Goal: Transaction & Acquisition: Purchase product/service

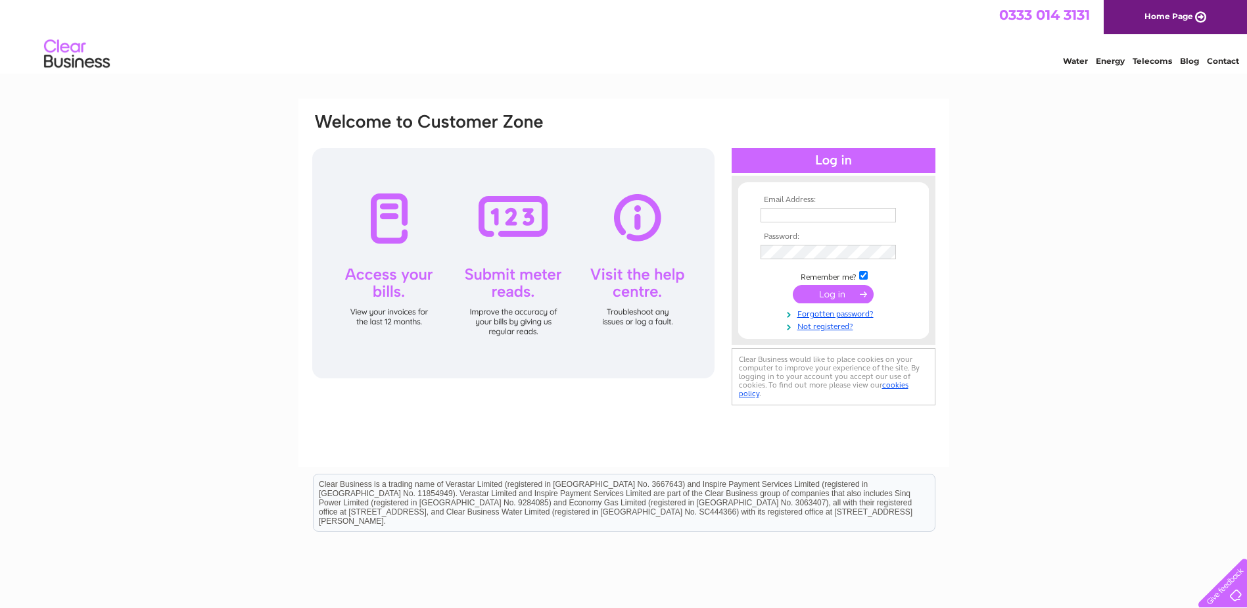
click at [781, 216] on input "text" at bounding box center [828, 215] width 135 height 14
type input "info@domesticmatters.co.uk"
click at [830, 293] on input "submit" at bounding box center [833, 294] width 81 height 18
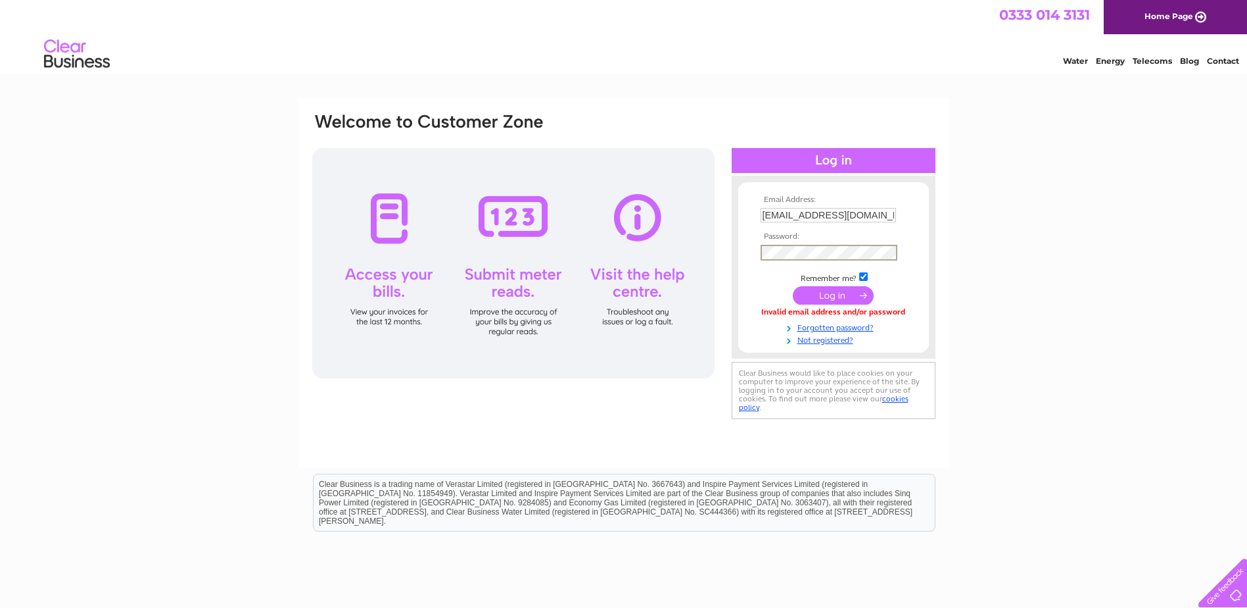
click at [793, 286] on input "submit" at bounding box center [833, 295] width 81 height 18
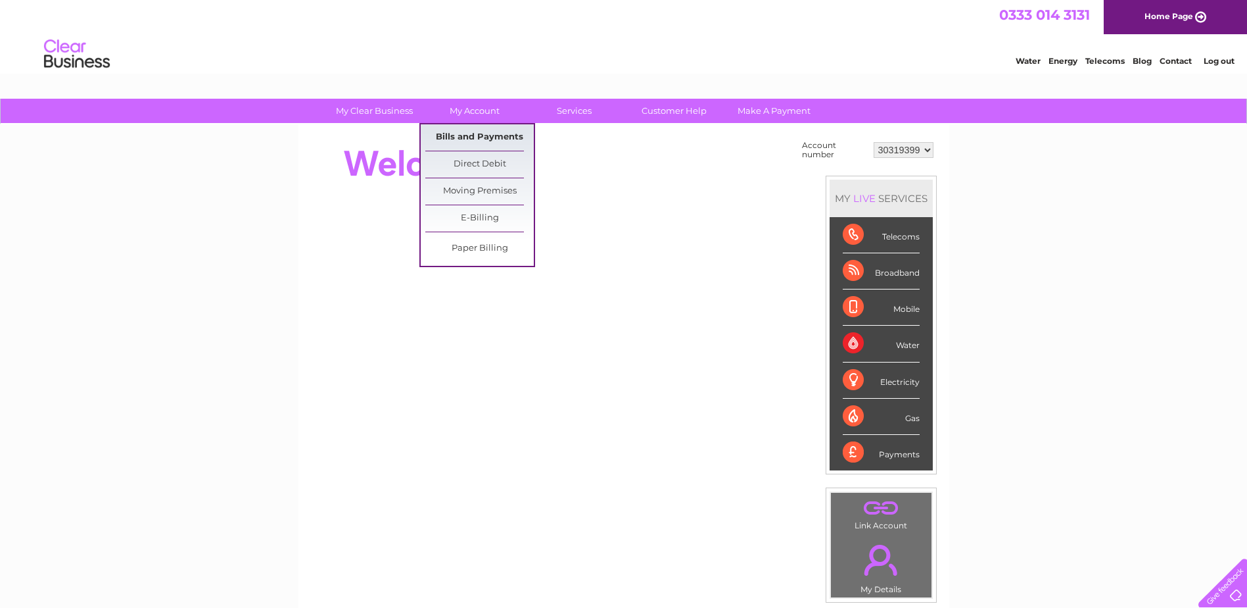
click at [473, 137] on link "Bills and Payments" at bounding box center [479, 137] width 108 height 26
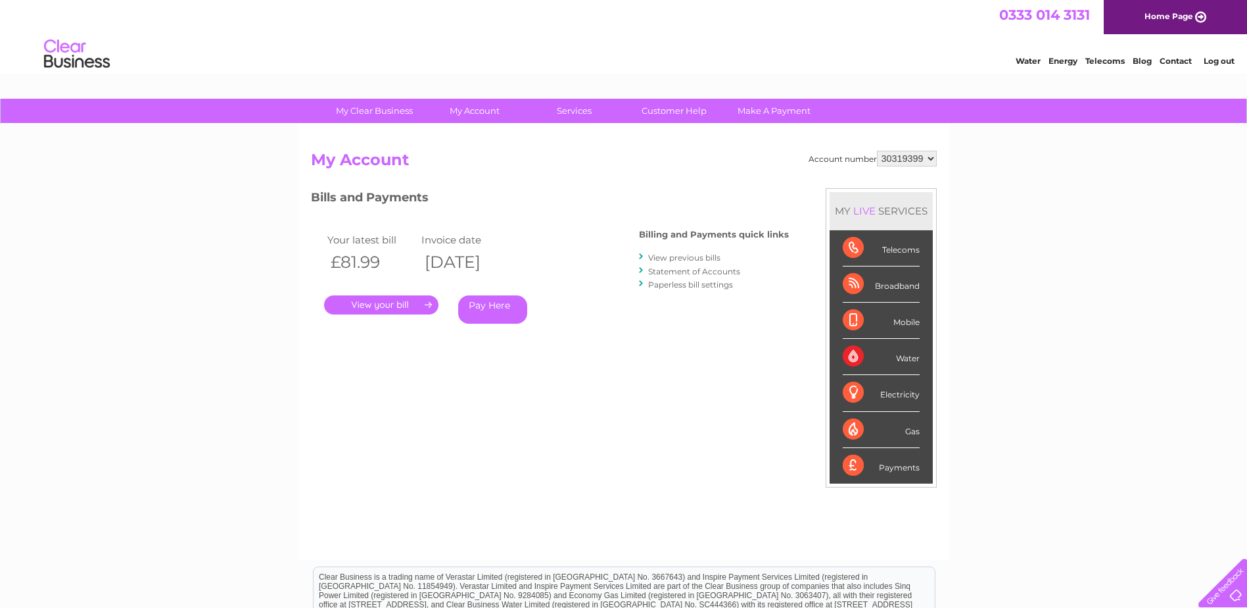
click at [682, 254] on link "View previous bills" at bounding box center [684, 257] width 72 height 10
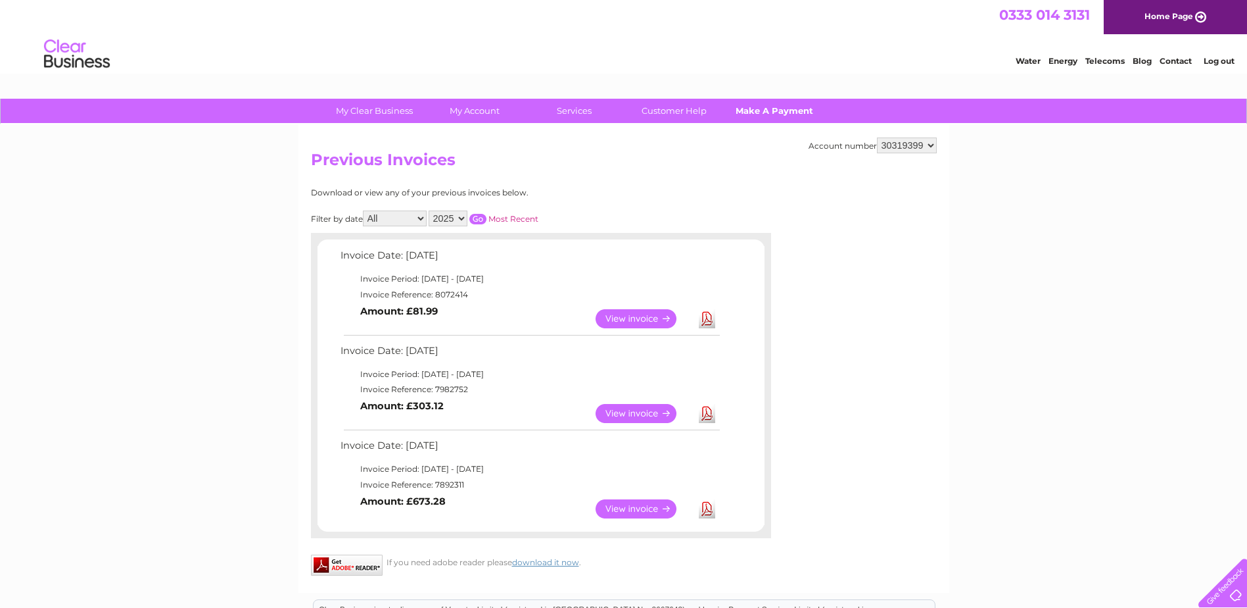
click at [797, 109] on link "Make A Payment" at bounding box center [774, 111] width 108 height 24
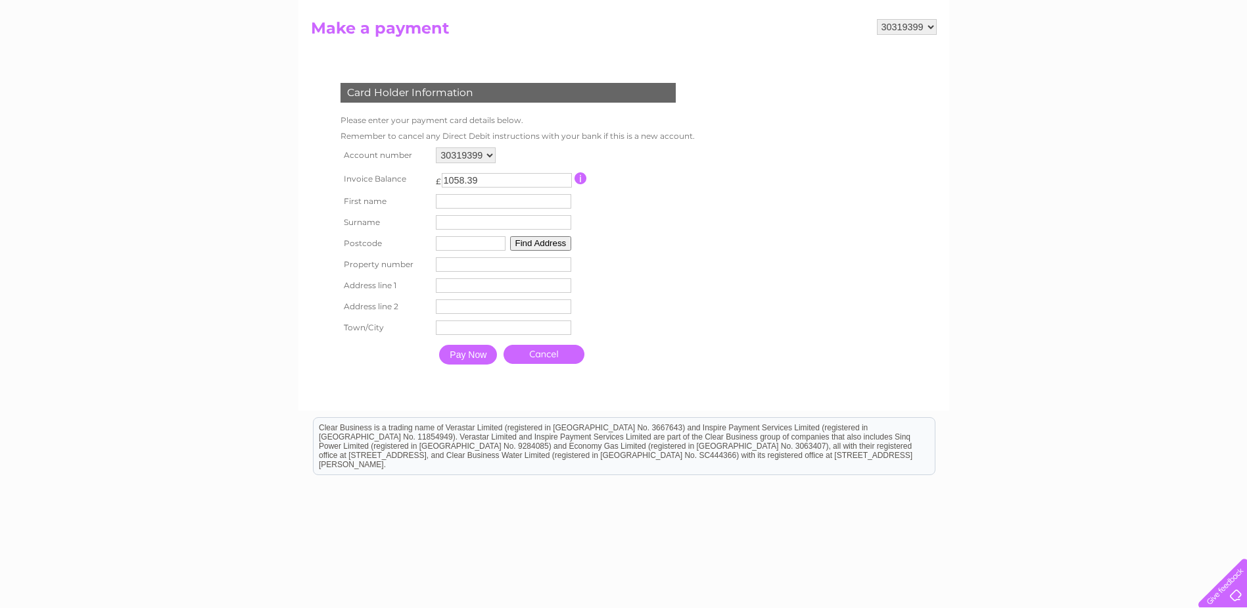
scroll to position [66, 0]
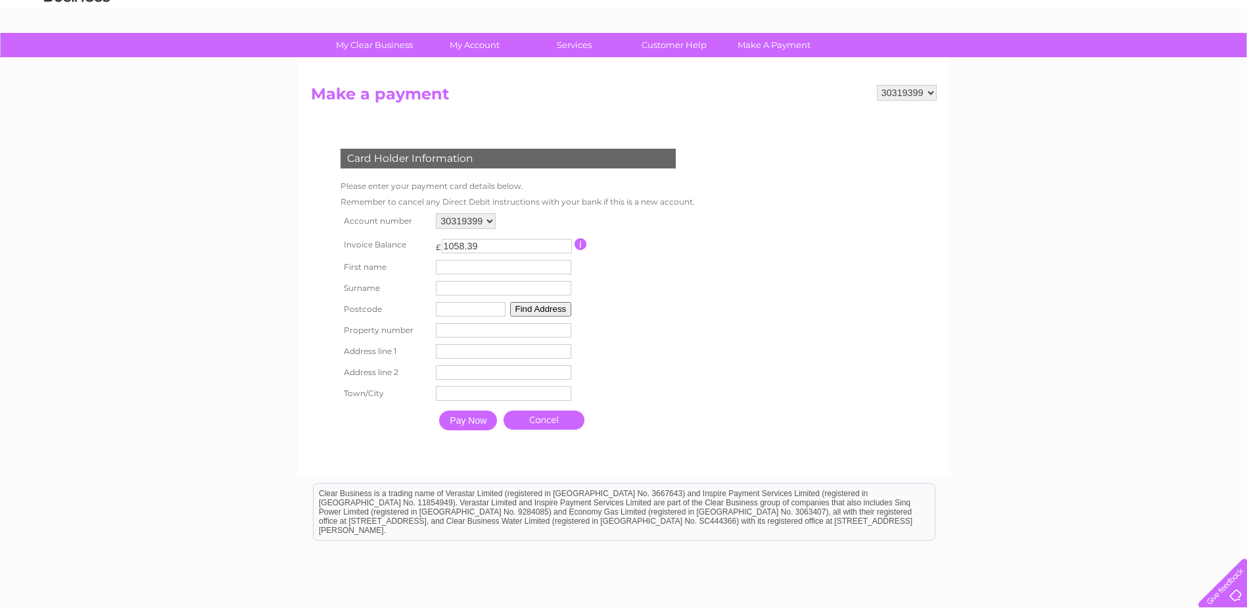
drag, startPoint x: 478, startPoint y: 248, endPoint x: 426, endPoint y: 250, distance: 52.0
click at [426, 250] on tr "Invoice Balance £ 1058.39 This payment facility permits payment of the full out…" at bounding box center [514, 244] width 355 height 24
type input "680.00"
click at [460, 270] on input "text" at bounding box center [503, 267] width 135 height 14
type input "Cara"
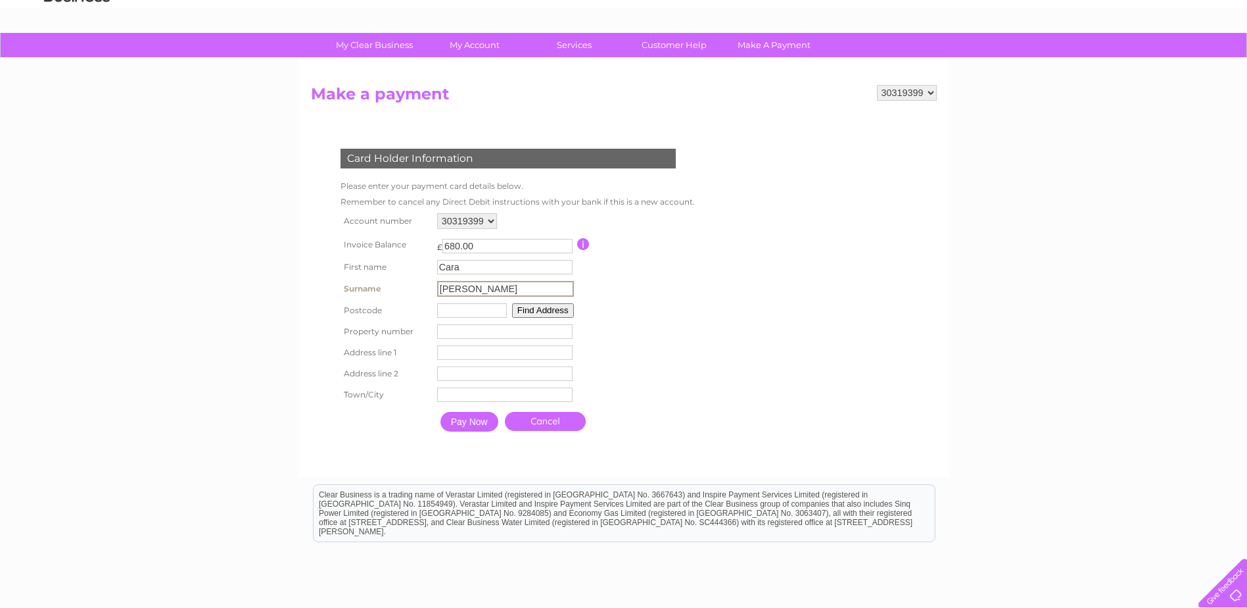
type input "Wilson"
type input "ky50bw"
click at [523, 306] on button "Find Address" at bounding box center [541, 309] width 62 height 14
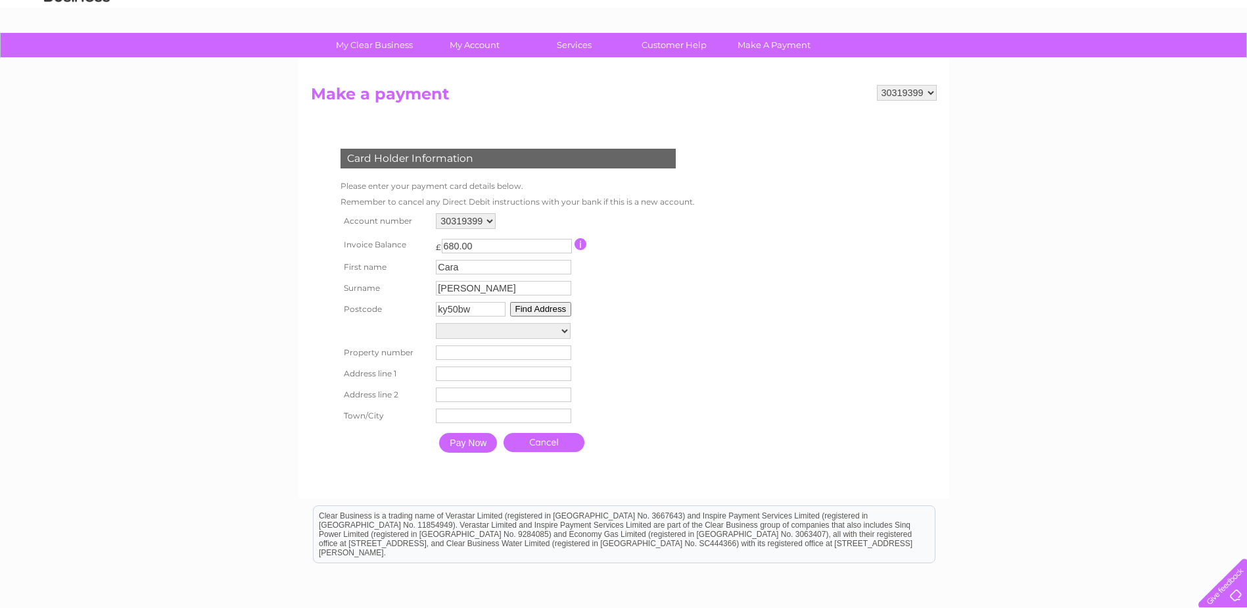
click at [485, 333] on select "Station Road Station Road Station Road Unit 4, Station Road Bowhill Centre, Sta…" at bounding box center [503, 331] width 135 height 16
select select "129,Station Road,,Lochgelly"
click at [436, 323] on select "Station Road Station Road Station Road Unit 4, Station Road Bowhill Centre, Sta…" at bounding box center [503, 331] width 135 height 17
type input "129"
type input "Station Road"
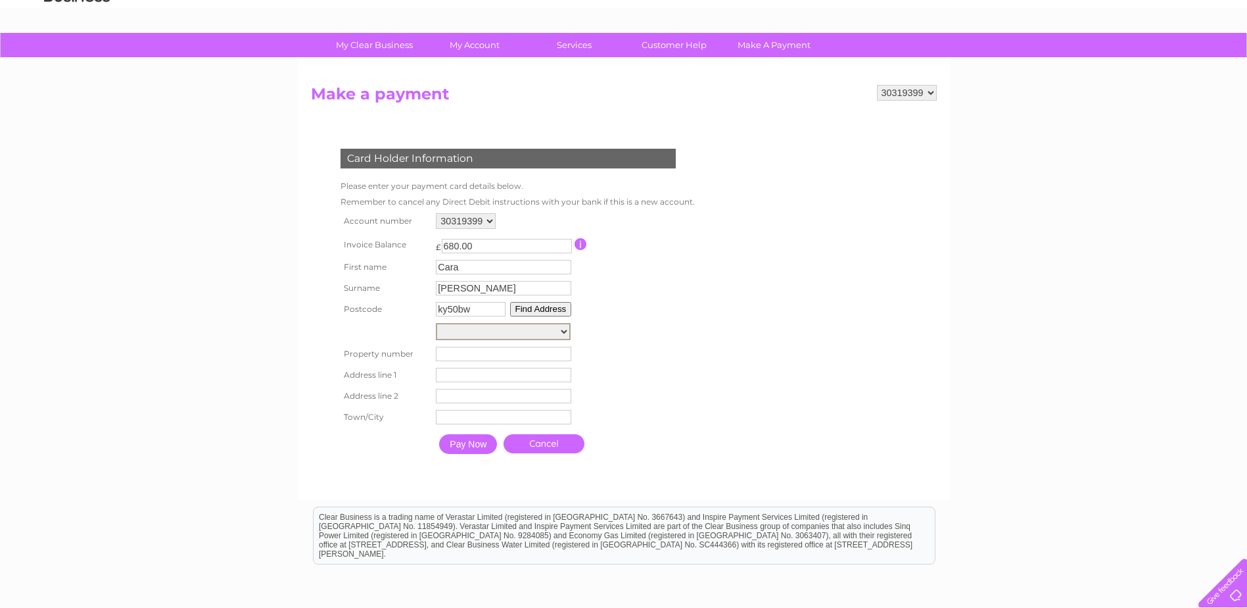
type input "Lochgelly"
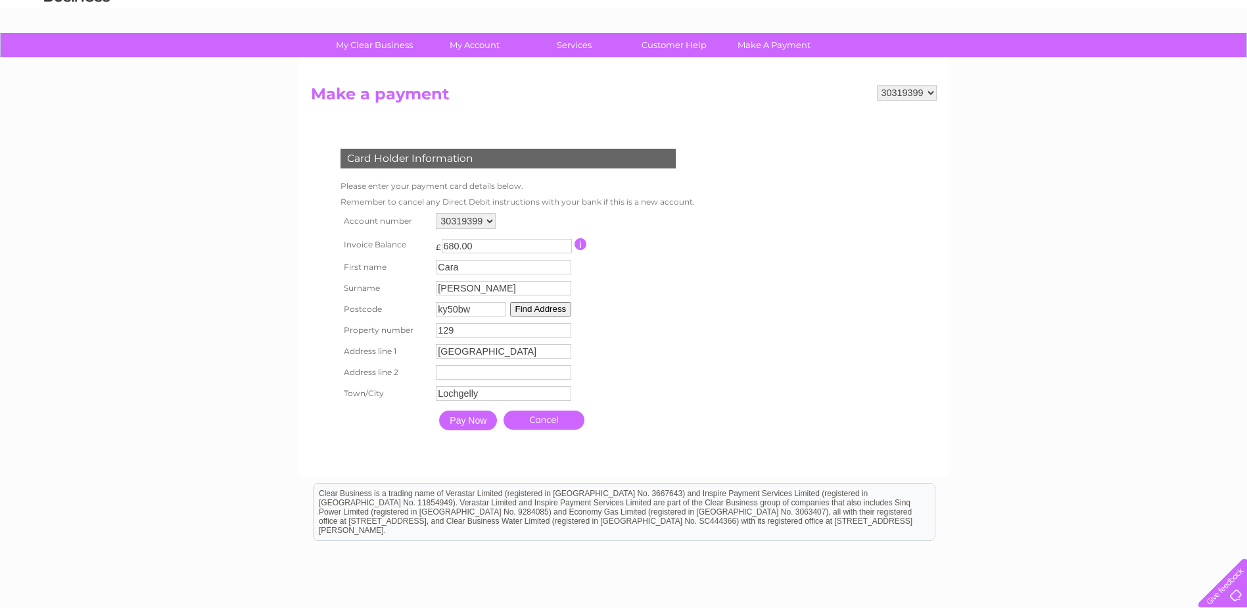
click at [479, 419] on input "Pay Now" at bounding box center [468, 420] width 58 height 20
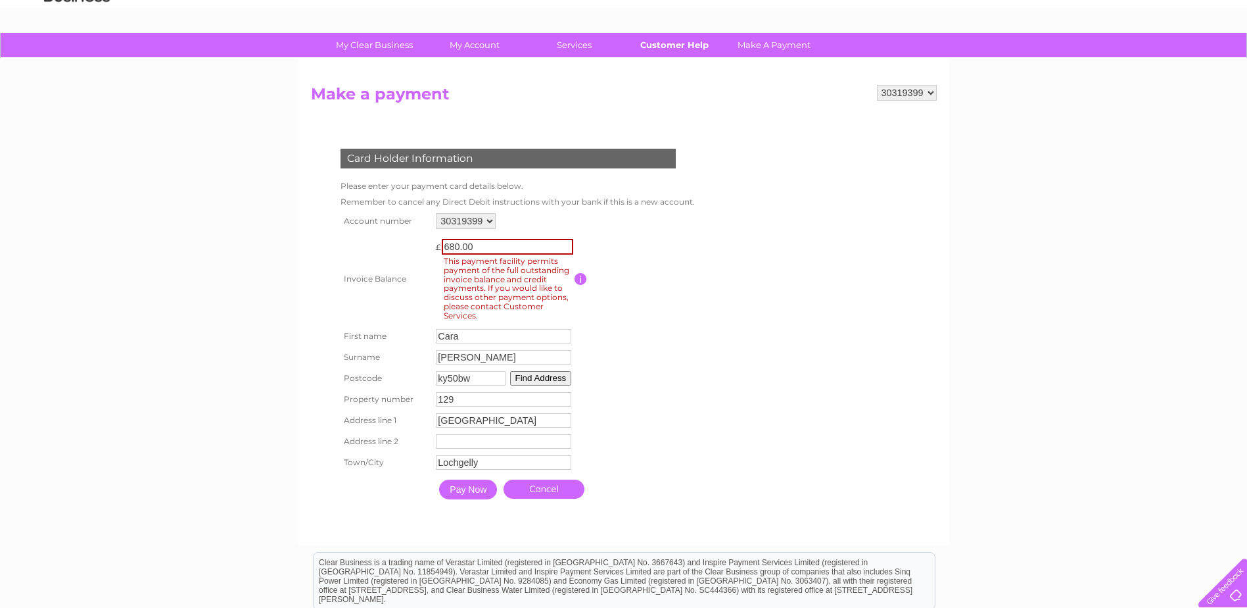
click at [672, 50] on link "Customer Help" at bounding box center [674, 45] width 108 height 24
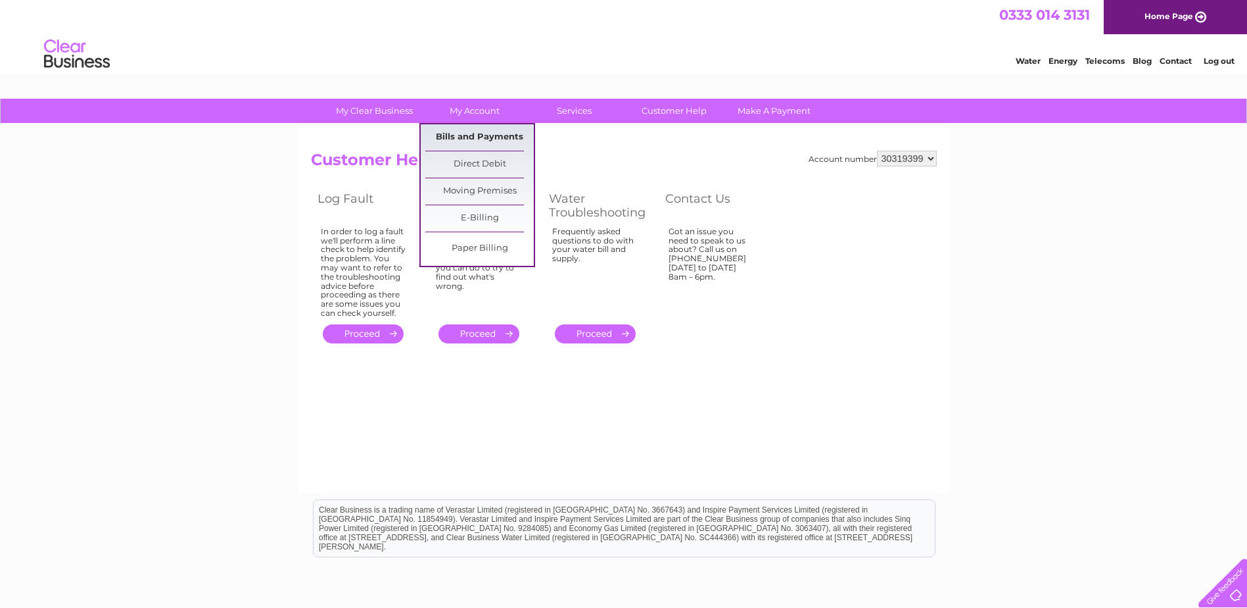
click at [481, 137] on link "Bills and Payments" at bounding box center [479, 137] width 108 height 26
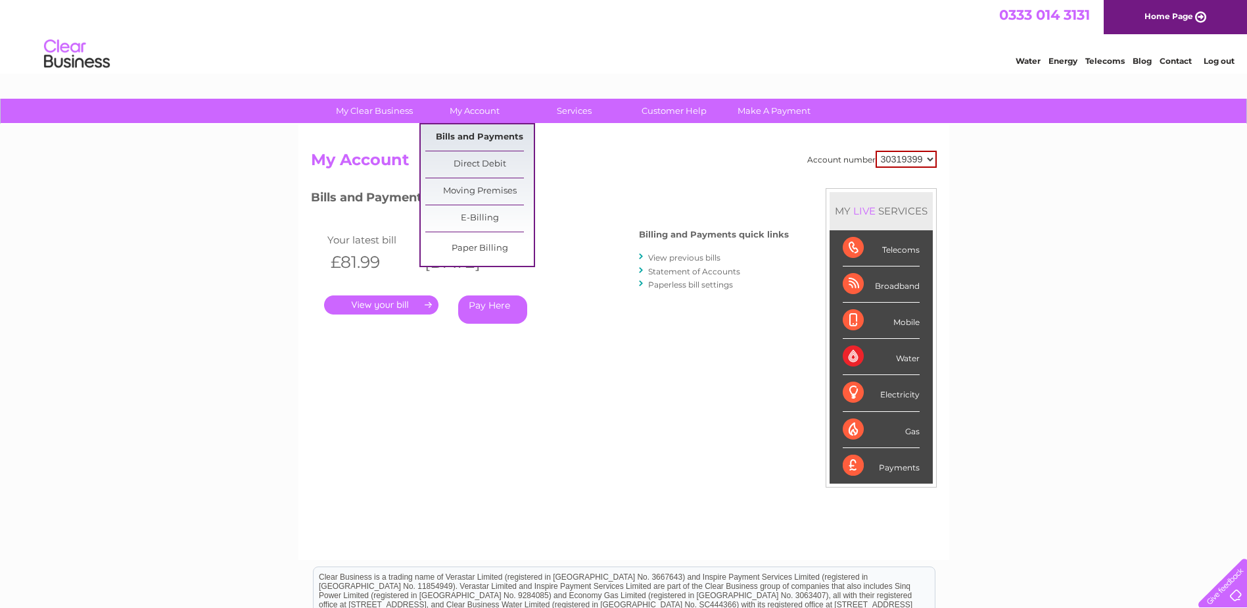
click at [471, 133] on link "Bills and Payments" at bounding box center [479, 137] width 108 height 26
click at [474, 136] on link "Bills and Payments" at bounding box center [479, 137] width 108 height 26
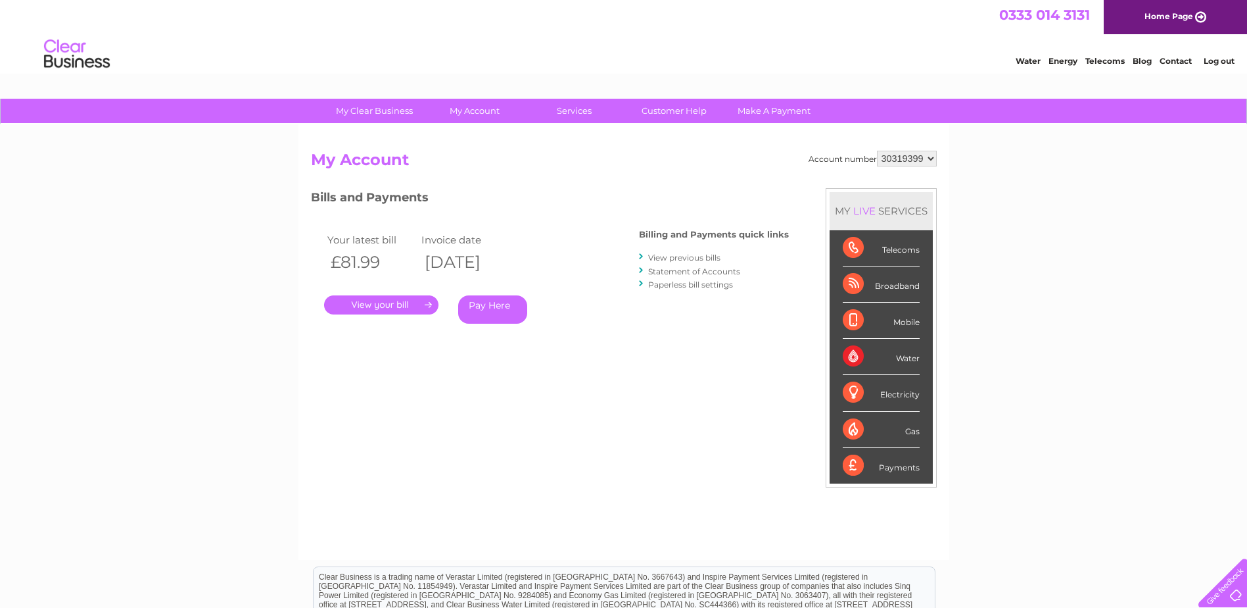
click at [933, 158] on select "30319399" at bounding box center [907, 159] width 60 height 16
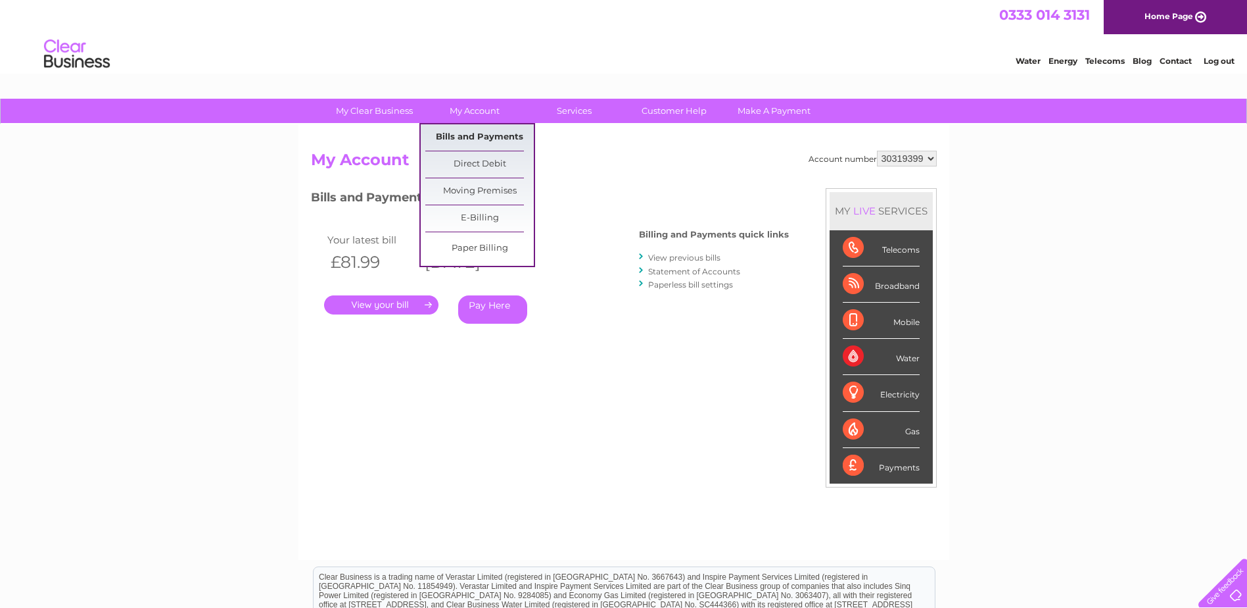
click at [489, 134] on link "Bills and Payments" at bounding box center [479, 137] width 108 height 26
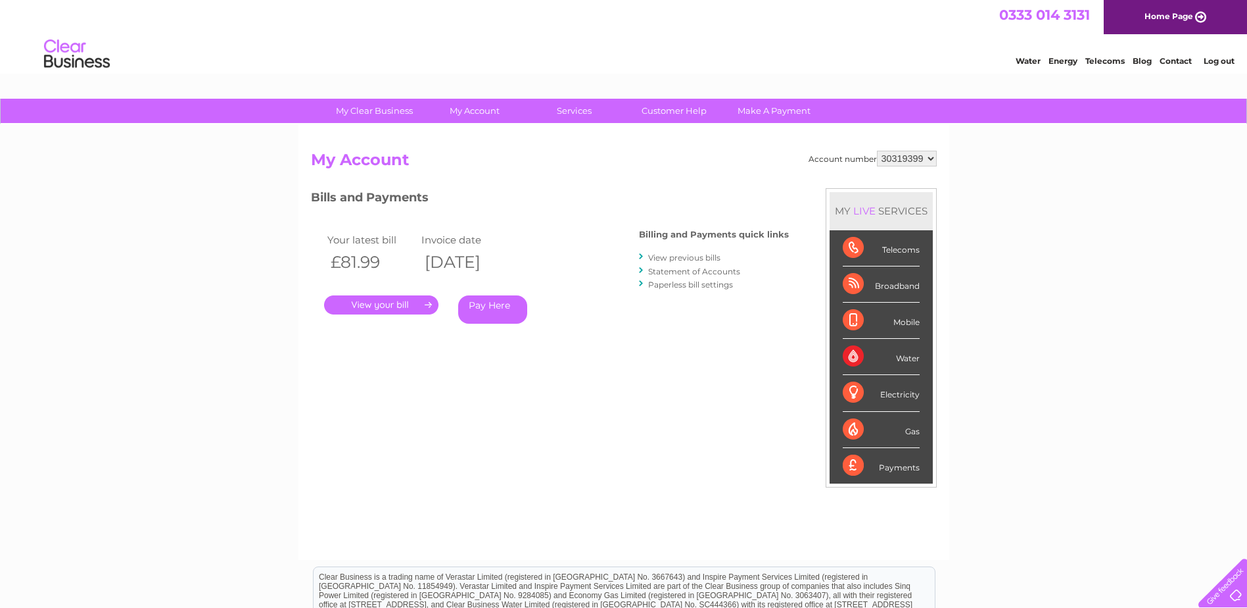
click at [383, 302] on link "." at bounding box center [381, 304] width 114 height 19
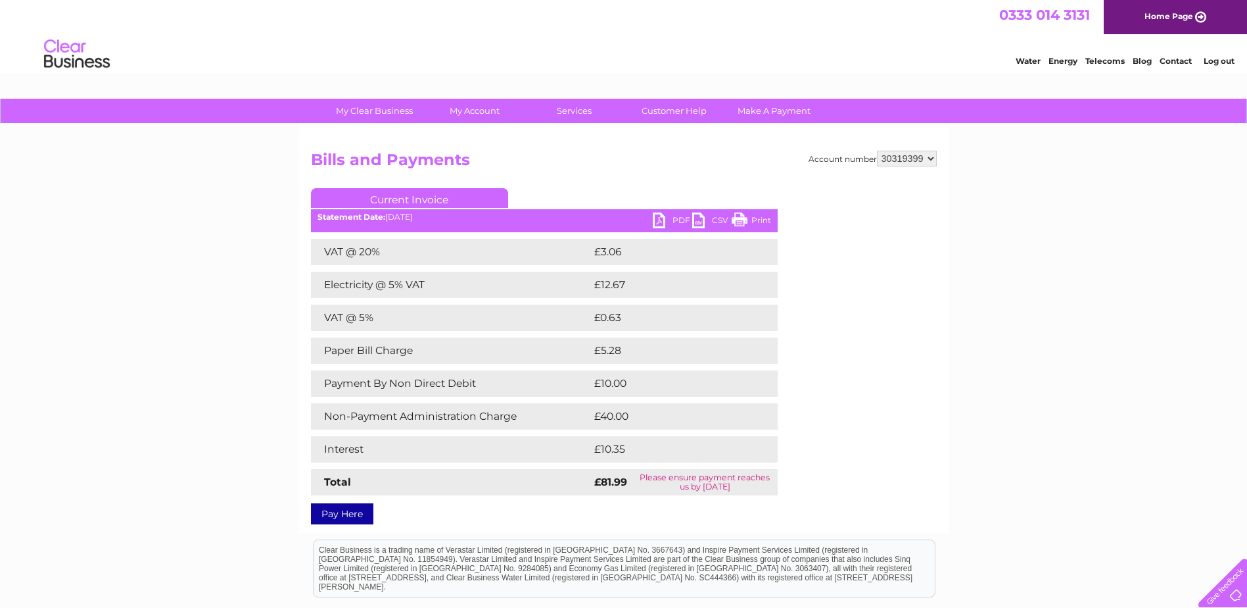
click at [661, 222] on link "PDF" at bounding box center [672, 221] width 39 height 19
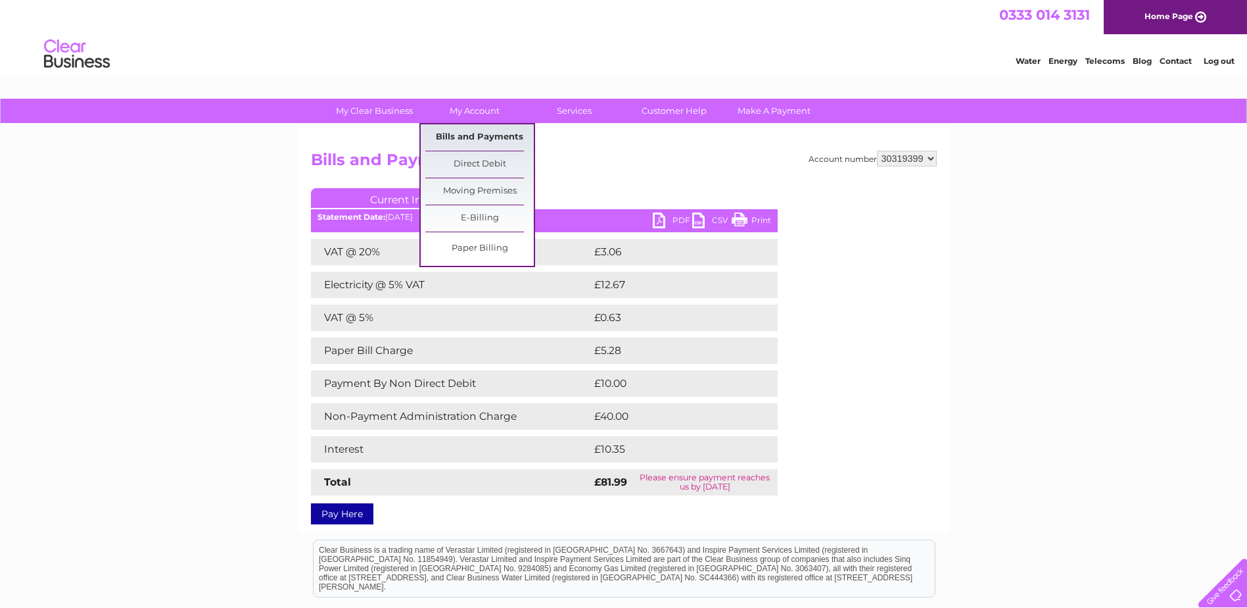
click at [474, 136] on link "Bills and Payments" at bounding box center [479, 137] width 108 height 26
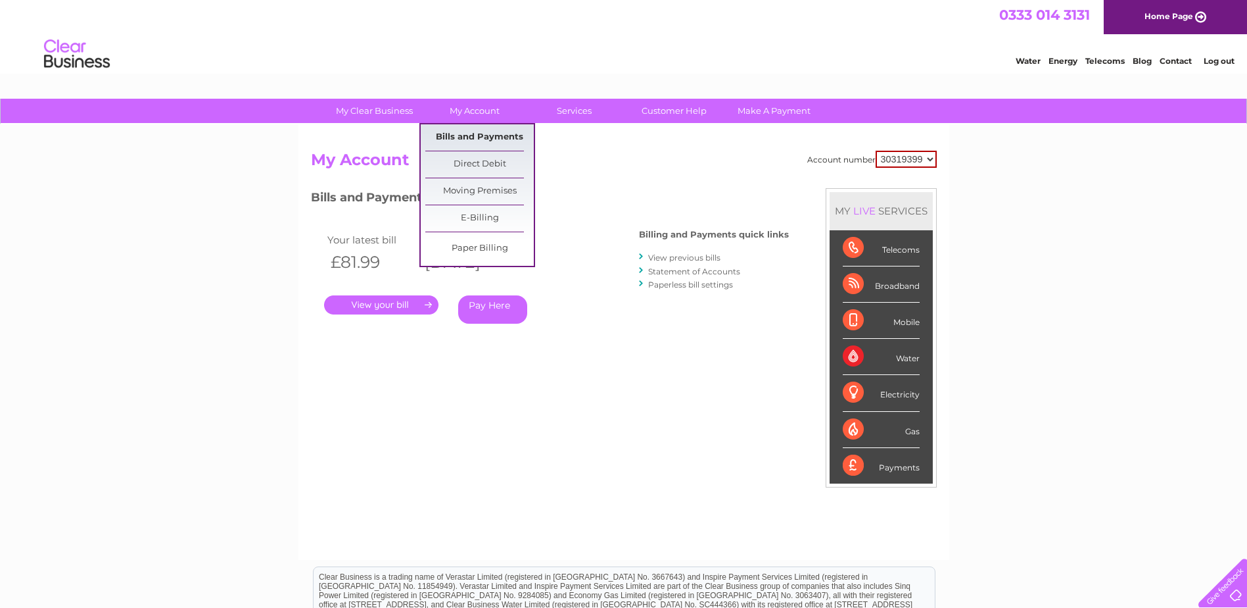
click at [472, 139] on link "Bills and Payments" at bounding box center [479, 137] width 108 height 26
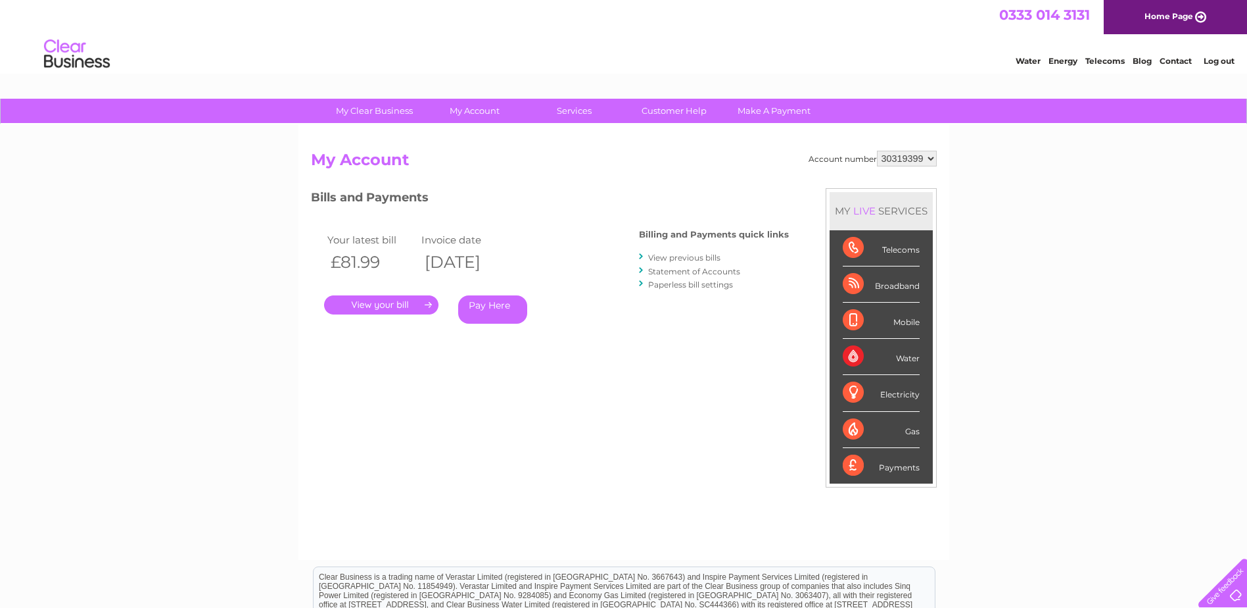
click at [681, 261] on link "View previous bills" at bounding box center [684, 257] width 72 height 10
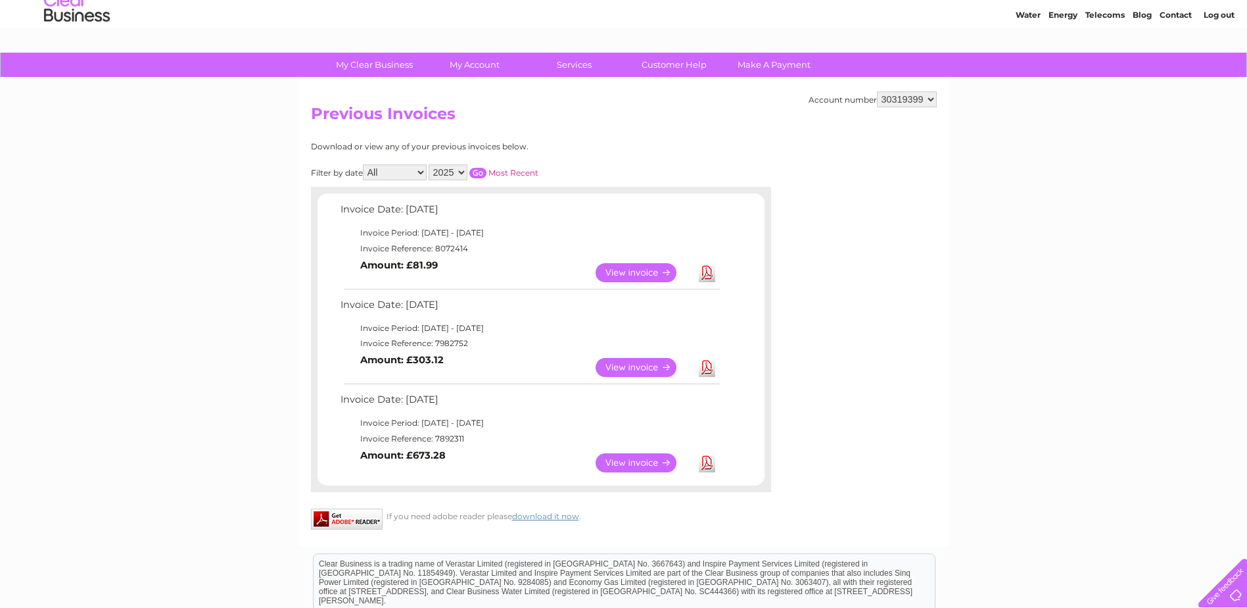
scroll to position [66, 0]
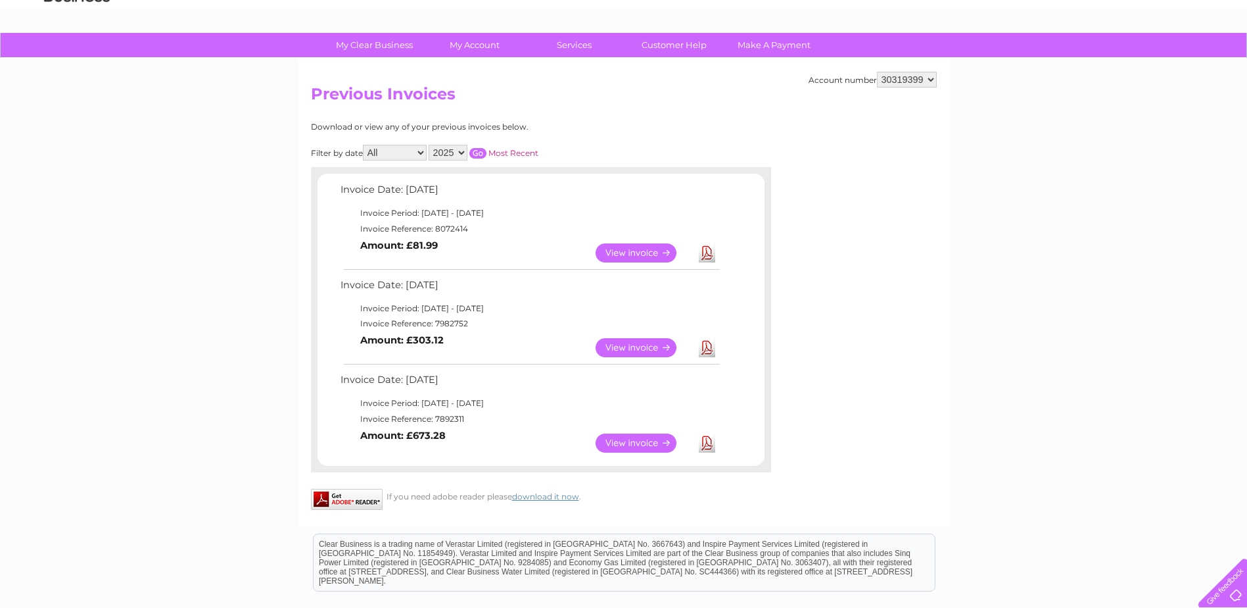
click at [641, 348] on link "View" at bounding box center [644, 347] width 97 height 19
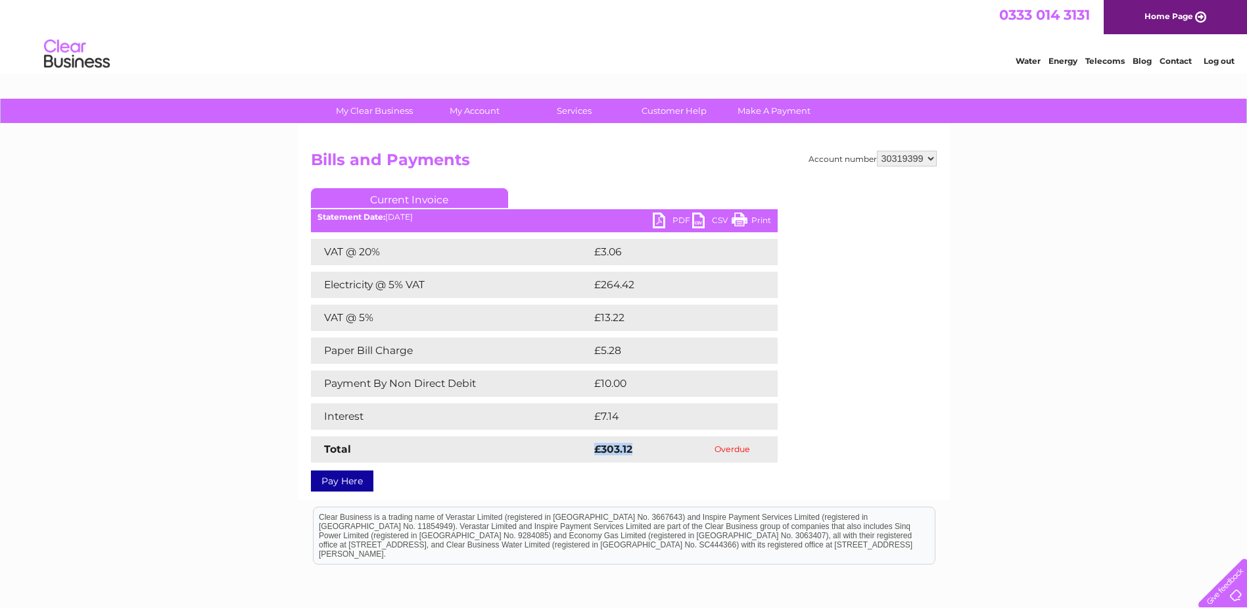
drag, startPoint x: 632, startPoint y: 447, endPoint x: 594, endPoint y: 453, distance: 37.9
click at [594, 453] on strong "£303.12" at bounding box center [613, 448] width 38 height 12
drag, startPoint x: 594, startPoint y: 453, endPoint x: 504, endPoint y: 473, distance: 92.4
click at [504, 473] on div "Pay Here" at bounding box center [544, 474] width 467 height 24
drag, startPoint x: 595, startPoint y: 285, endPoint x: 634, endPoint y: 285, distance: 38.8
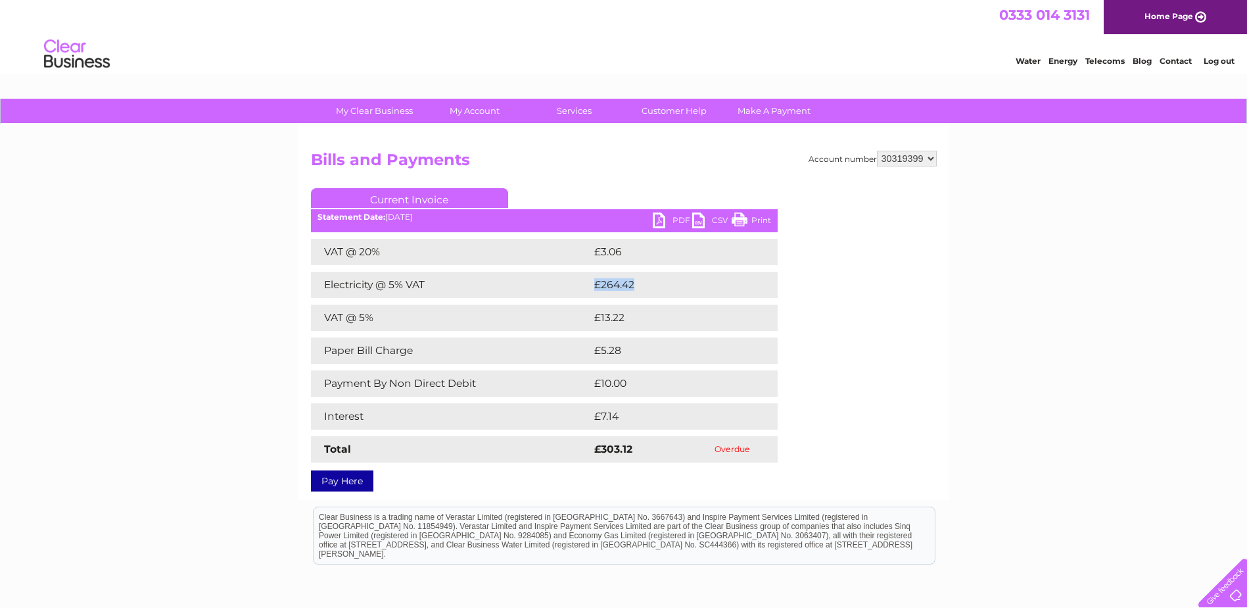
click at [634, 285] on td "£264.42" at bounding box center [673, 285] width 164 height 26
click at [293, 331] on div "My Clear Business Login Details My Details My Preferences Link Account My Accou…" at bounding box center [623, 412] width 1247 height 626
drag, startPoint x: 637, startPoint y: 284, endPoint x: 569, endPoint y: 285, distance: 67.7
click at [569, 285] on tr "Electricity @ 5% VAT £264.42" at bounding box center [544, 285] width 467 height 26
click at [179, 312] on div "My Clear Business Login Details My Details My Preferences Link Account My Accou…" at bounding box center [623, 412] width 1247 height 626
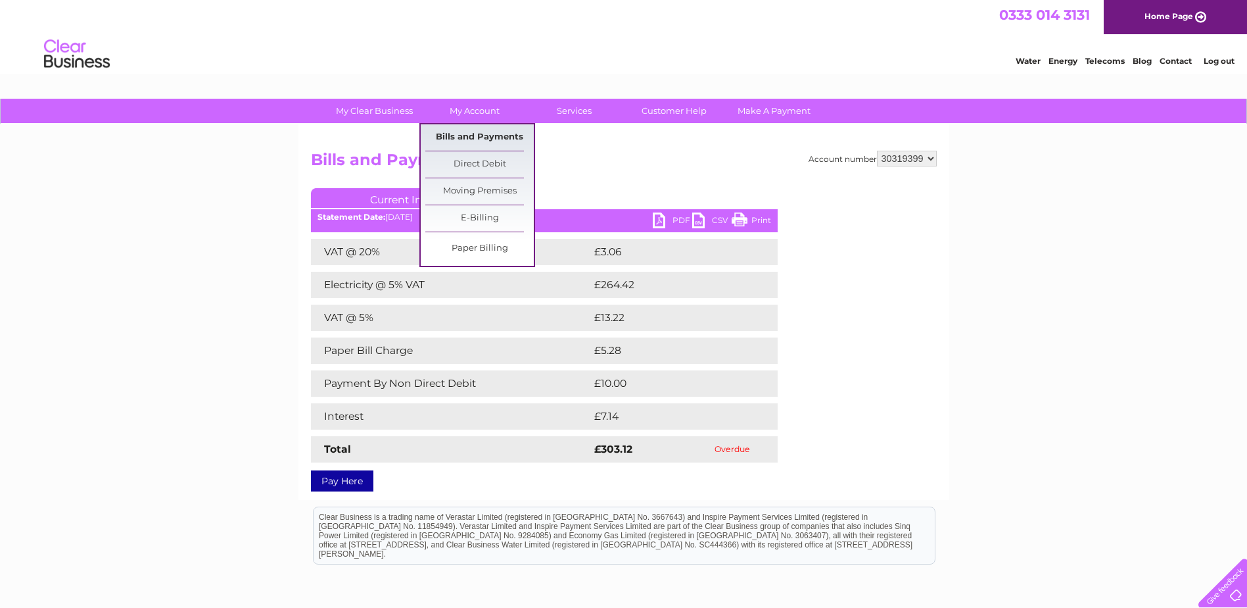
click at [473, 142] on link "Bills and Payments" at bounding box center [479, 137] width 108 height 26
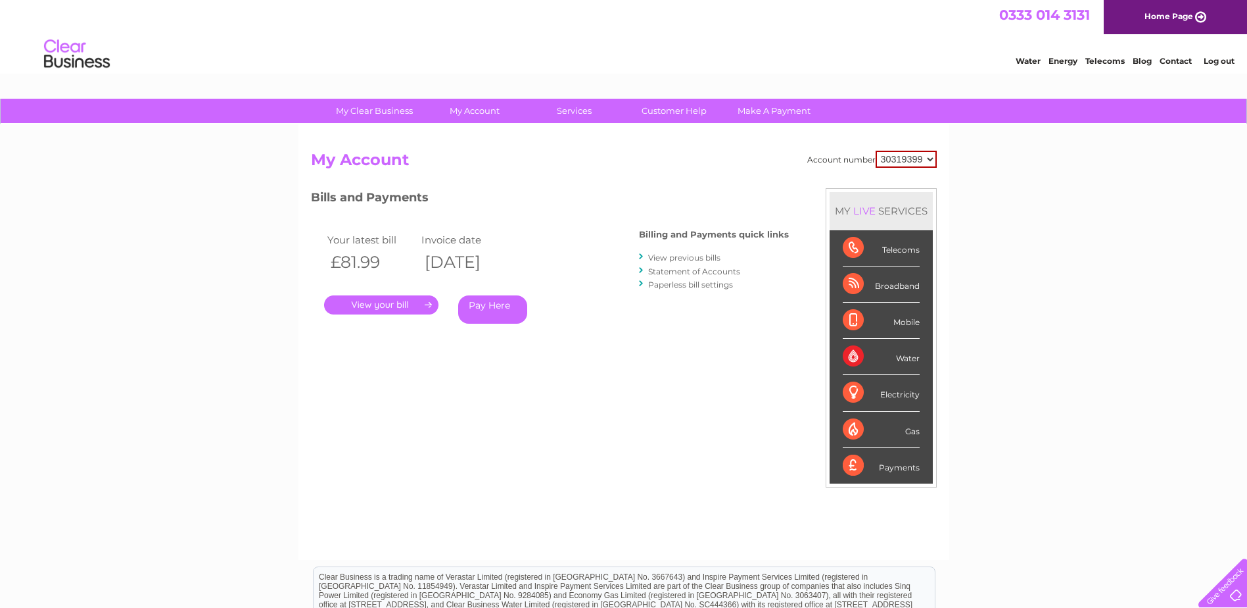
click at [671, 259] on link "View previous bills" at bounding box center [684, 257] width 72 height 10
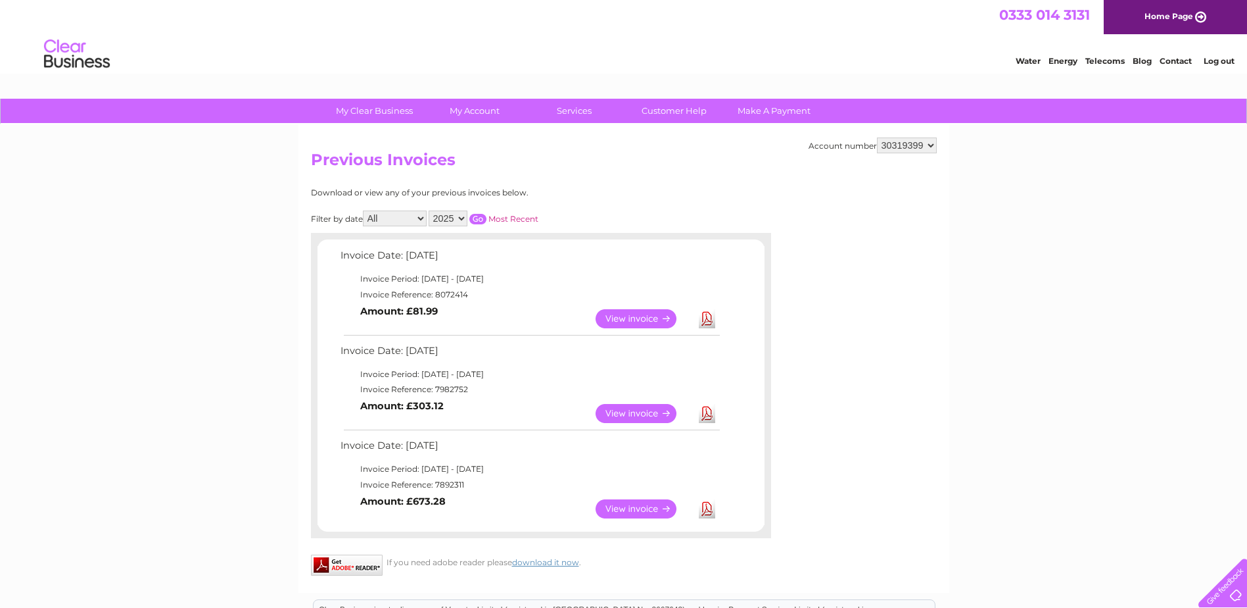
click at [636, 318] on link "View" at bounding box center [644, 318] width 97 height 19
drag, startPoint x: 435, startPoint y: 388, endPoint x: 512, endPoint y: 393, distance: 77.1
click at [512, 393] on td "Invoice Reference: 7982752" at bounding box center [529, 389] width 385 height 16
drag, startPoint x: 512, startPoint y: 393, endPoint x: 482, endPoint y: 409, distance: 34.4
click at [487, 408] on td "View Download Amount: £303.12" at bounding box center [529, 413] width 385 height 32
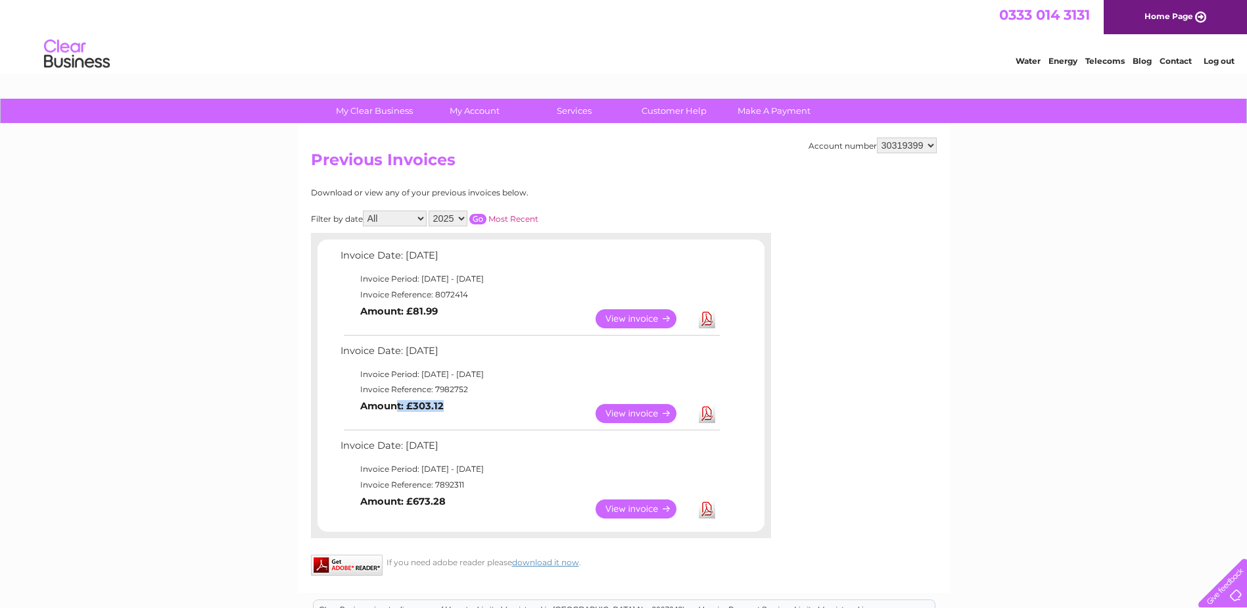
drag, startPoint x: 442, startPoint y: 403, endPoint x: 398, endPoint y: 404, distance: 44.1
click at [398, 404] on b "Amount: £303.12" at bounding box center [401, 406] width 83 height 12
drag, startPoint x: 398, startPoint y: 404, endPoint x: 484, endPoint y: 404, distance: 85.5
click at [485, 404] on td "View Download Amount: £303.12" at bounding box center [529, 413] width 385 height 32
drag, startPoint x: 446, startPoint y: 406, endPoint x: 403, endPoint y: 405, distance: 42.8
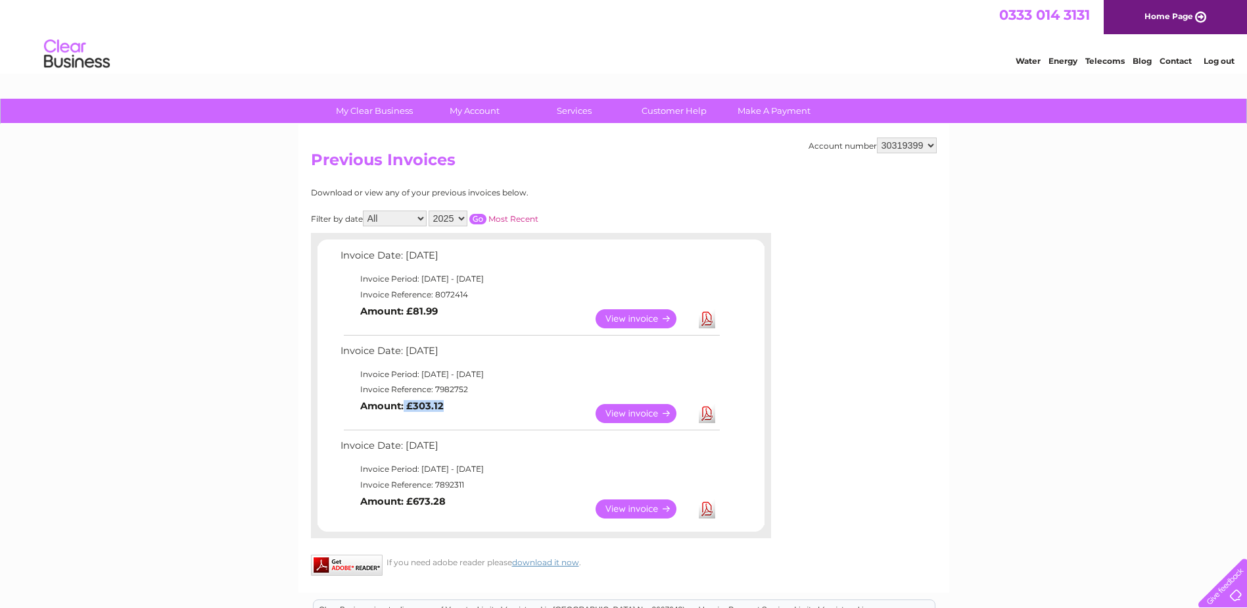
click at [403, 405] on td "View Download Amount: £303.12" at bounding box center [529, 413] width 385 height 32
drag, startPoint x: 403, startPoint y: 405, endPoint x: 479, endPoint y: 404, distance: 75.6
click at [479, 404] on td "View Download Amount: £303.12" at bounding box center [529, 413] width 385 height 32
drag, startPoint x: 439, startPoint y: 309, endPoint x: 411, endPoint y: 309, distance: 27.6
click at [411, 309] on td "View Download Amount: £81.99" at bounding box center [529, 318] width 385 height 32
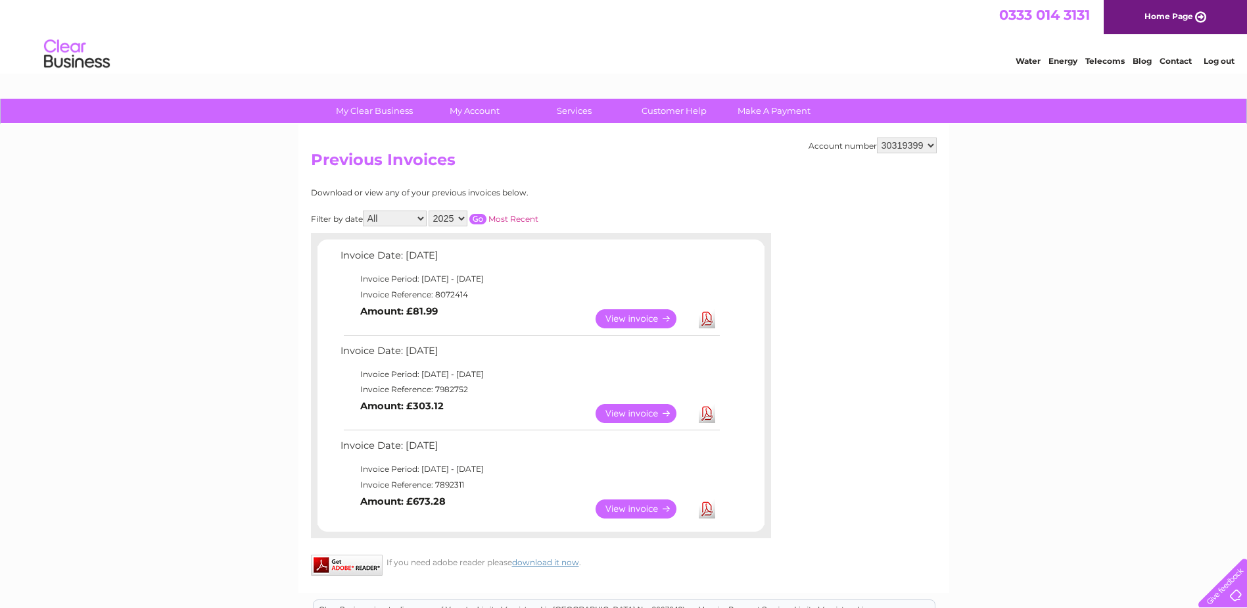
drag, startPoint x: 411, startPoint y: 309, endPoint x: 520, endPoint y: 408, distance: 147.5
click at [527, 398] on td "View Download Amount: £303.12" at bounding box center [529, 413] width 385 height 32
drag, startPoint x: 447, startPoint y: 500, endPoint x: 412, endPoint y: 500, distance: 34.9
click at [412, 500] on td "View Download Amount: £673.28" at bounding box center [529, 508] width 385 height 32
drag, startPoint x: 412, startPoint y: 500, endPoint x: 495, endPoint y: 485, distance: 84.3
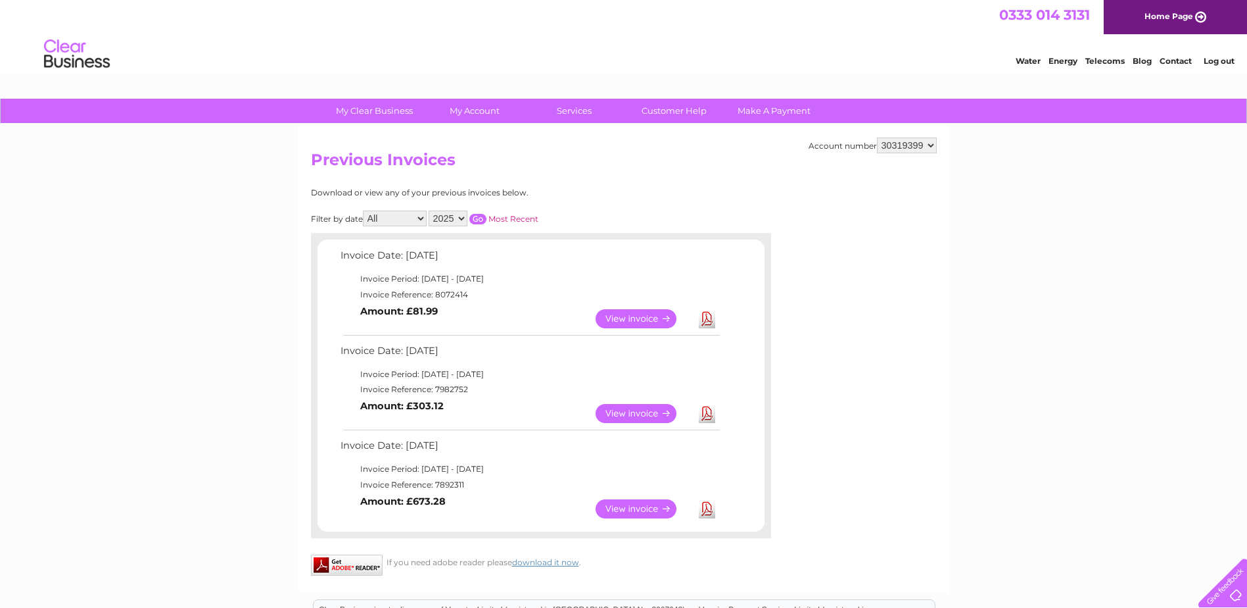
click at [495, 485] on td "Invoice Reference: 7892311" at bounding box center [529, 485] width 385 height 16
click at [615, 512] on link "View" at bounding box center [644, 508] width 97 height 19
click at [631, 506] on link "View" at bounding box center [644, 508] width 97 height 19
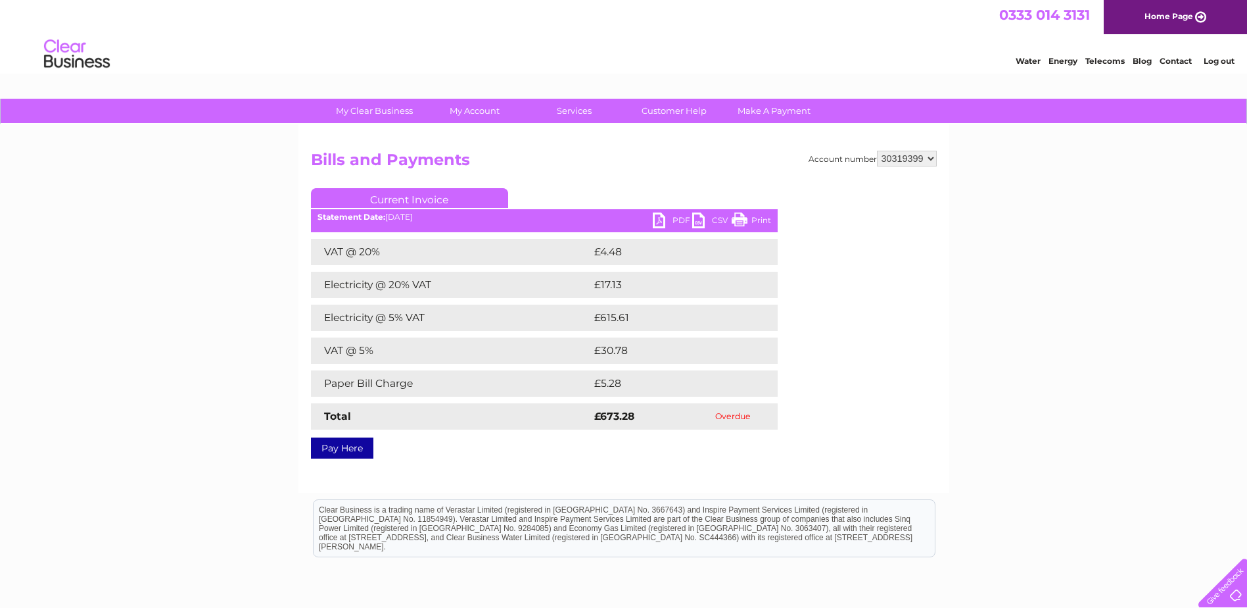
click at [668, 218] on link "PDF" at bounding box center [672, 221] width 39 height 19
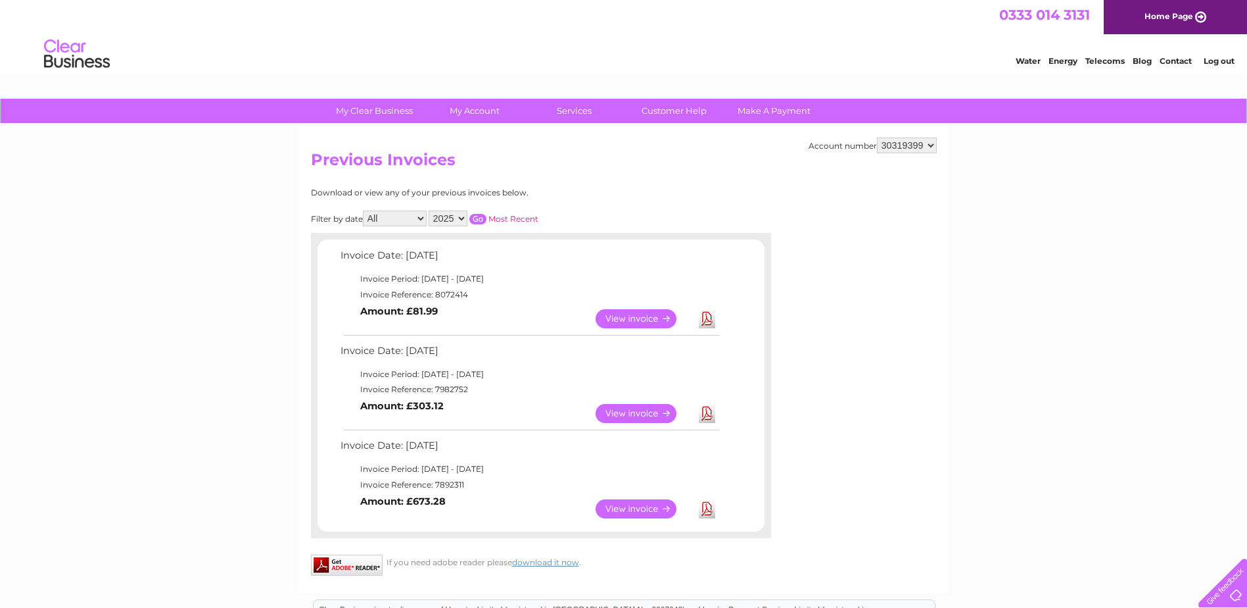
click at [631, 409] on link "View" at bounding box center [644, 413] width 97 height 19
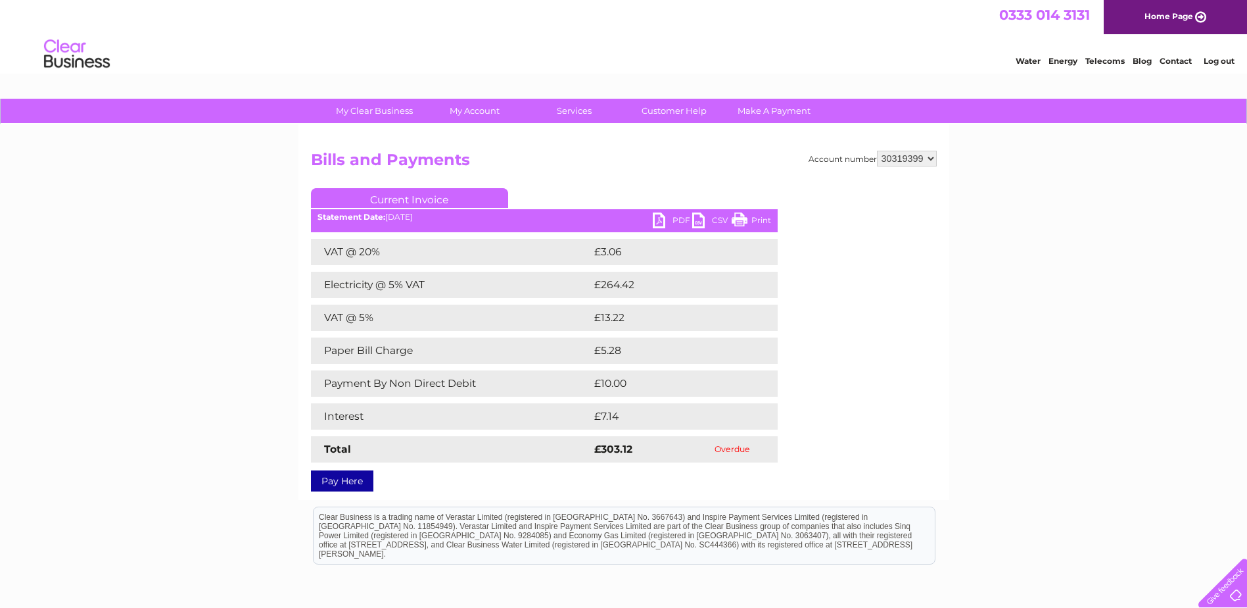
click at [663, 216] on link "PDF" at bounding box center [672, 221] width 39 height 19
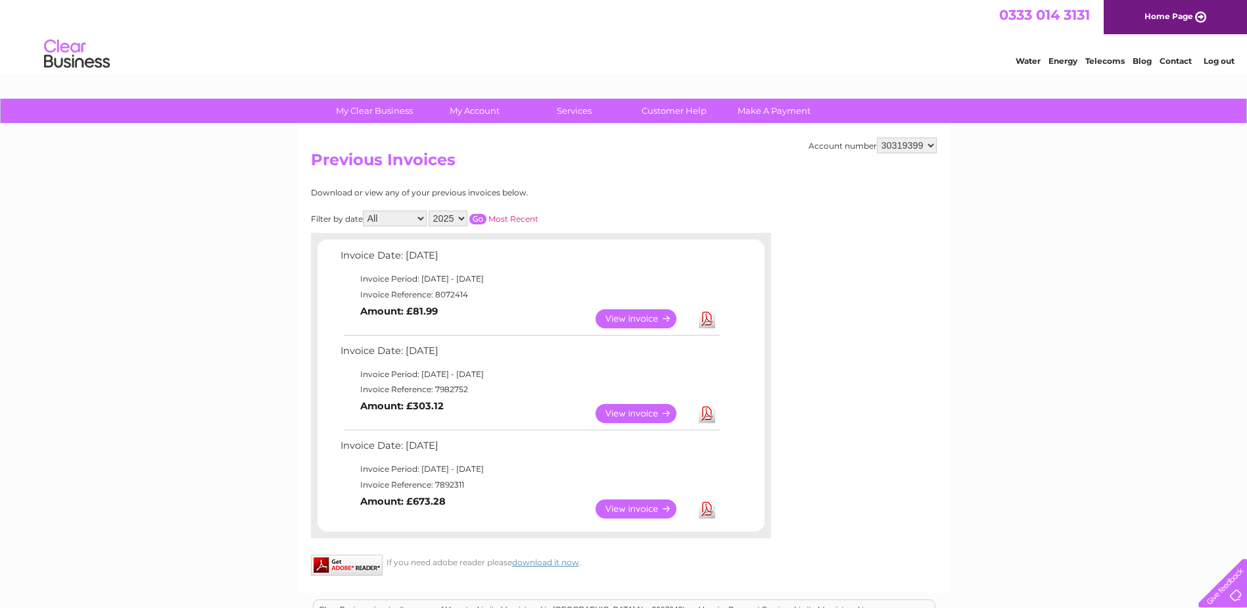
click at [644, 314] on link "View" at bounding box center [644, 318] width 97 height 19
click at [642, 313] on link "View" at bounding box center [644, 318] width 97 height 19
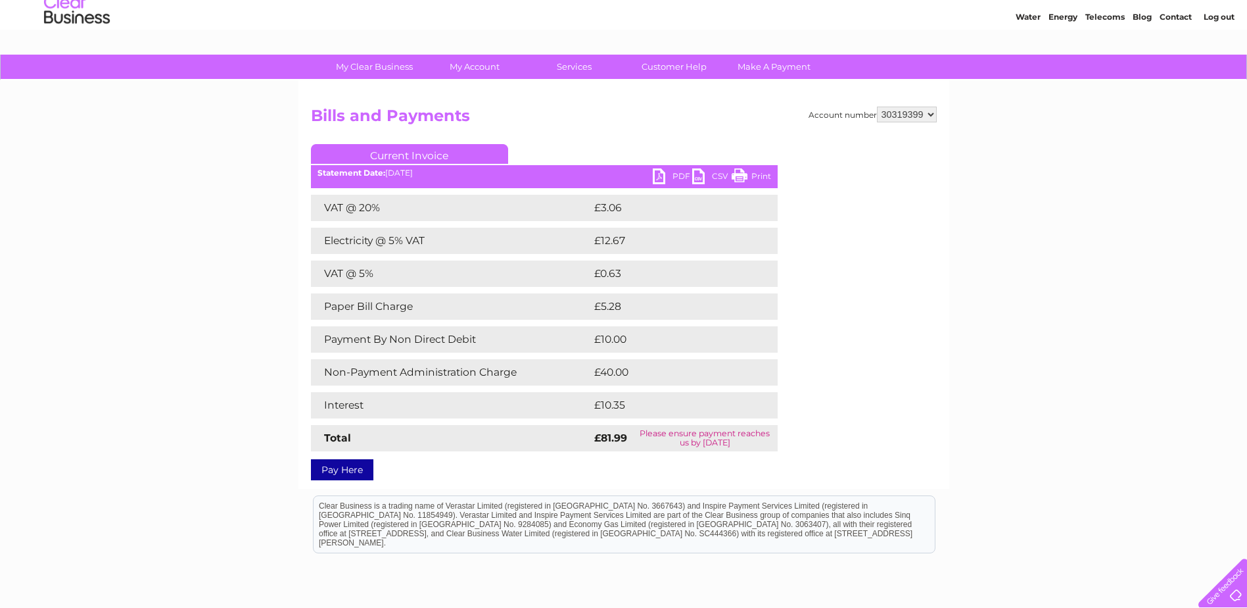
scroll to position [66, 0]
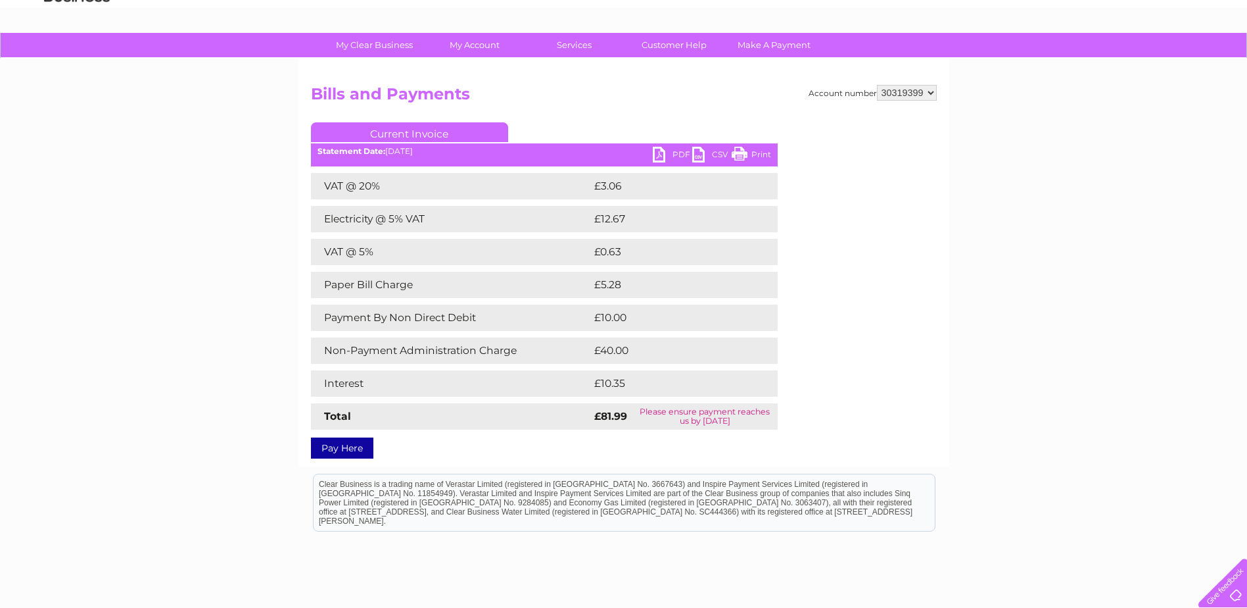
click at [662, 153] on link "PDF" at bounding box center [672, 156] width 39 height 19
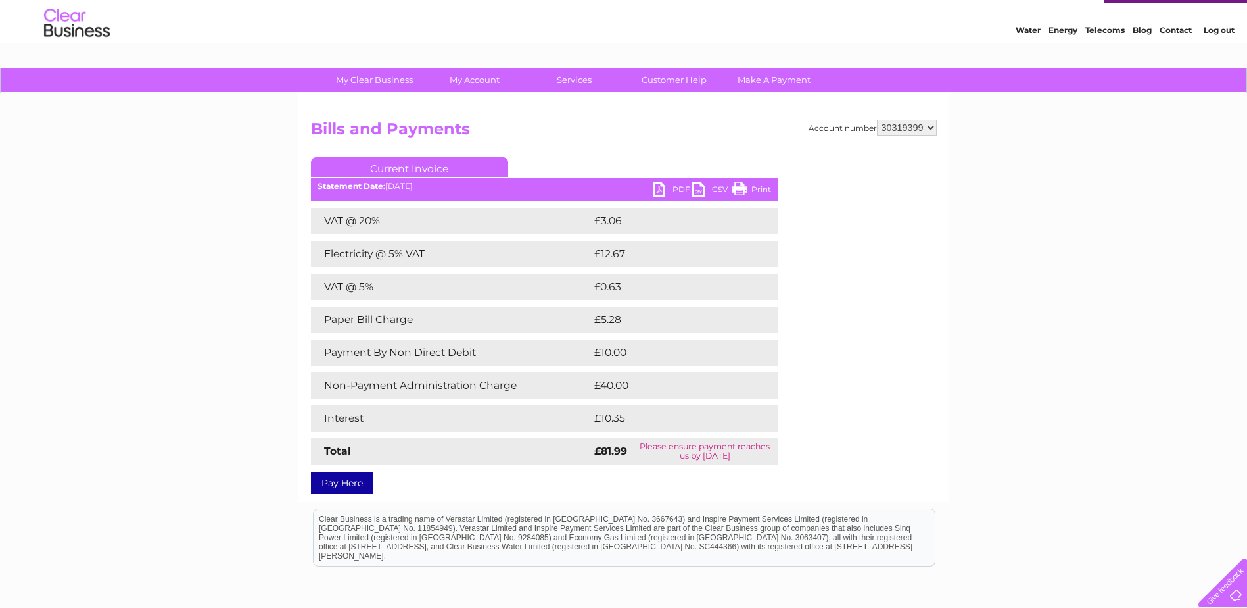
scroll to position [0, 0]
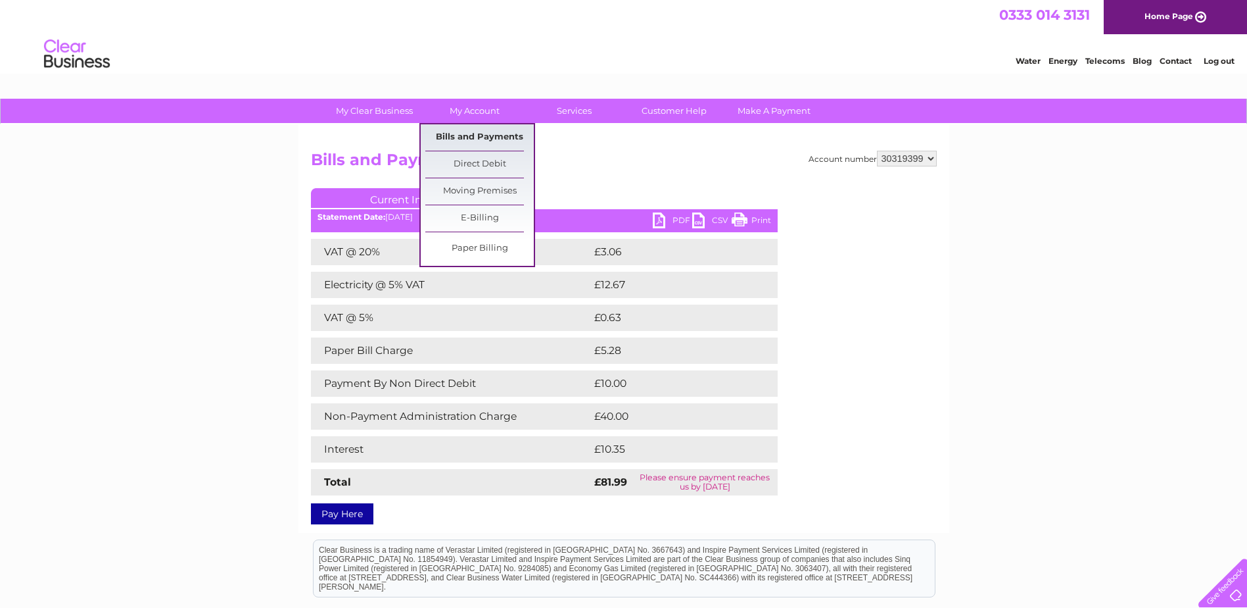
click at [477, 133] on link "Bills and Payments" at bounding box center [479, 137] width 108 height 26
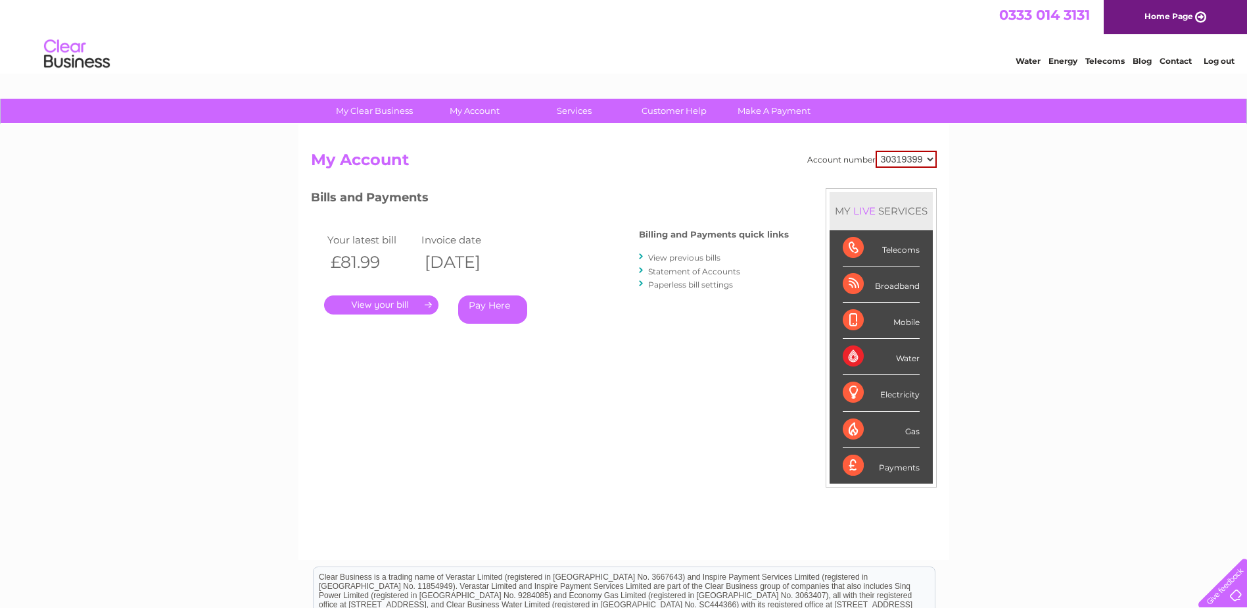
click at [707, 254] on link "View previous bills" at bounding box center [684, 257] width 72 height 10
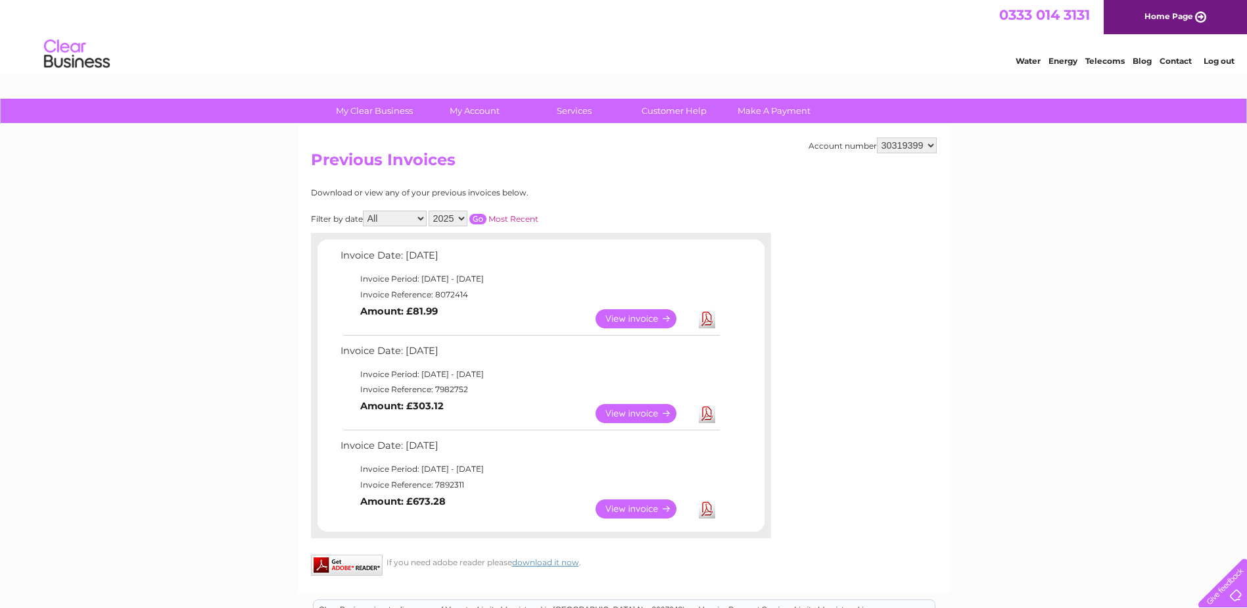
click at [648, 507] on link "View" at bounding box center [644, 508] width 97 height 19
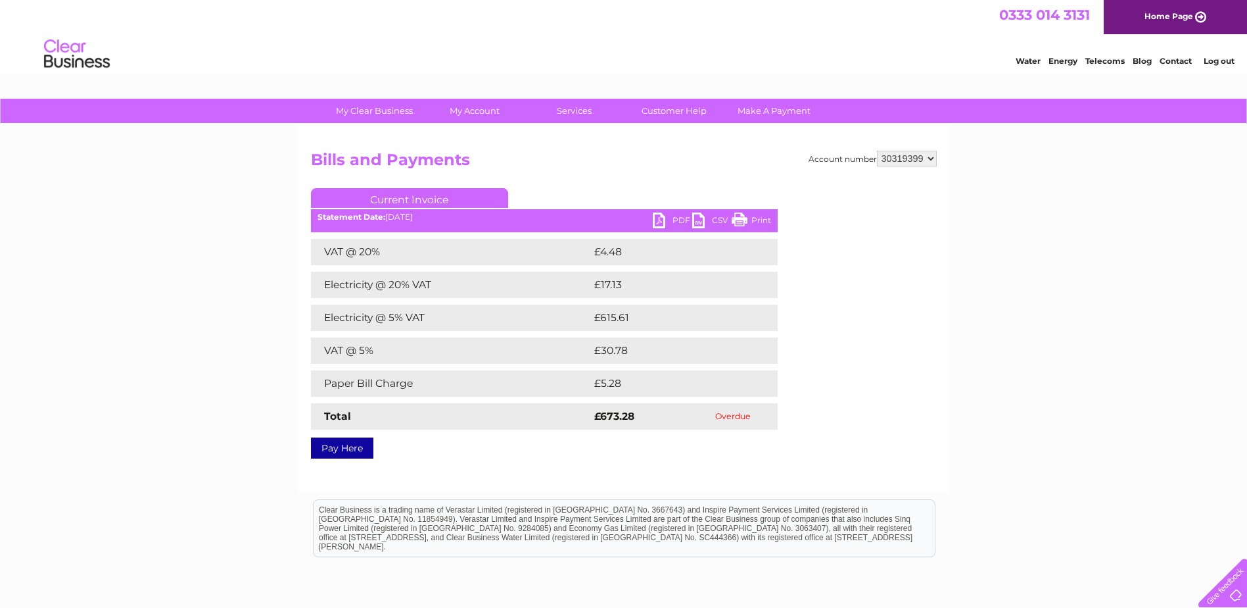
click at [665, 223] on link "PDF" at bounding box center [672, 221] width 39 height 19
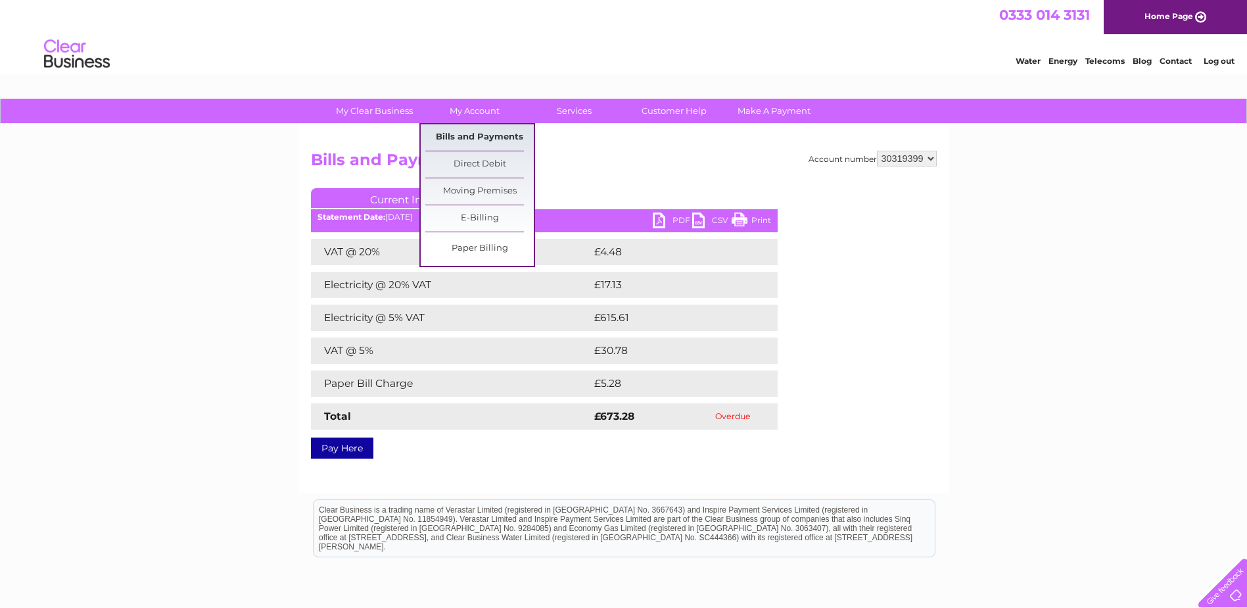
click at [486, 137] on link "Bills and Payments" at bounding box center [479, 137] width 108 height 26
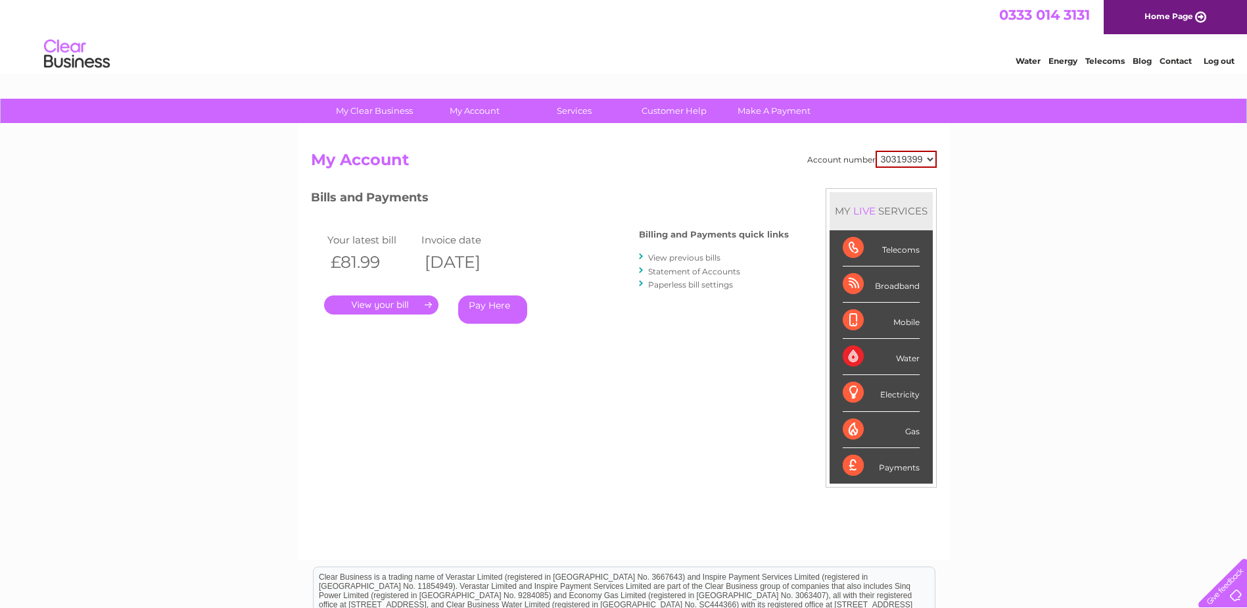
click at [372, 305] on link "." at bounding box center [381, 304] width 114 height 19
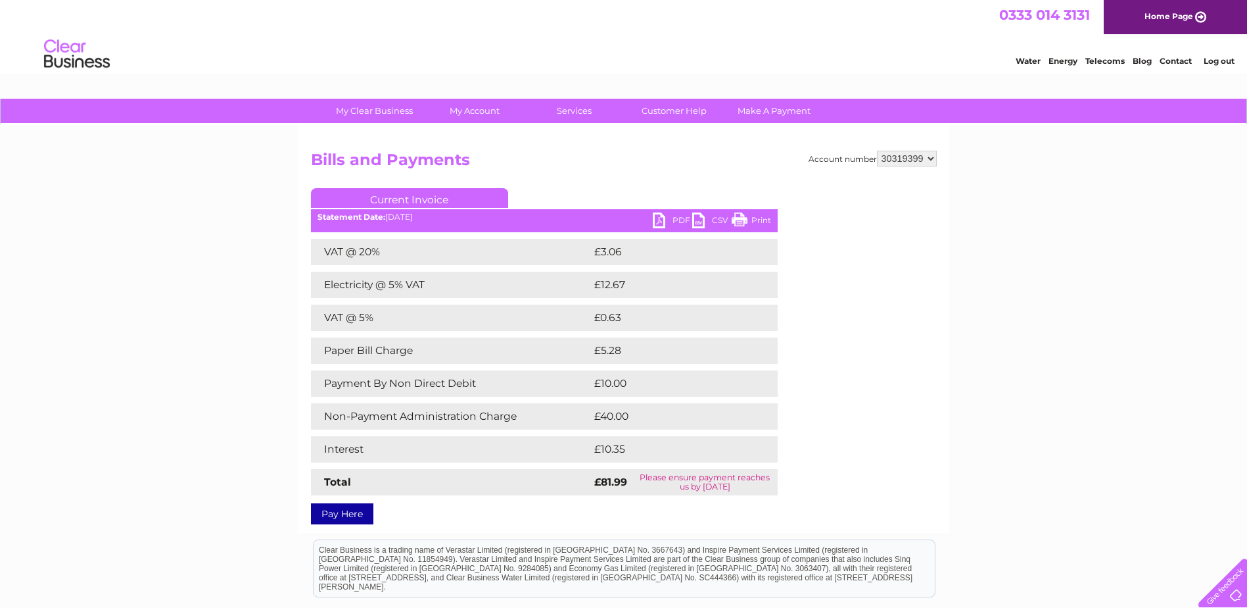
click at [665, 221] on link "PDF" at bounding box center [672, 221] width 39 height 19
